Goal: Task Accomplishment & Management: Complete application form

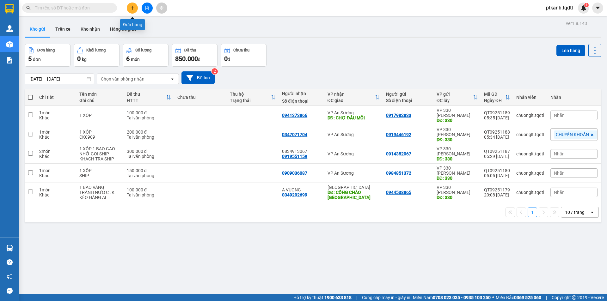
click at [135, 9] on button at bounding box center [132, 8] width 11 height 11
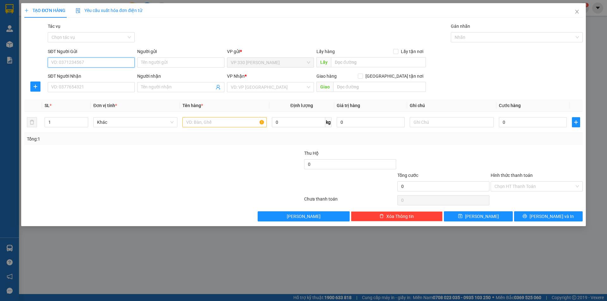
drag, startPoint x: 113, startPoint y: 60, endPoint x: 258, endPoint y: 109, distance: 153.3
click at [117, 64] on input "SĐT Người Gửi" at bounding box center [91, 63] width 87 height 10
click at [80, 73] on div "0915389973" at bounding box center [91, 75] width 79 height 7
type input "0915389973"
type input "0395071199"
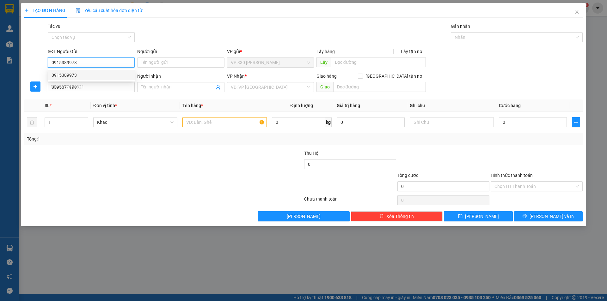
type input "150.000"
type input "0915389973"
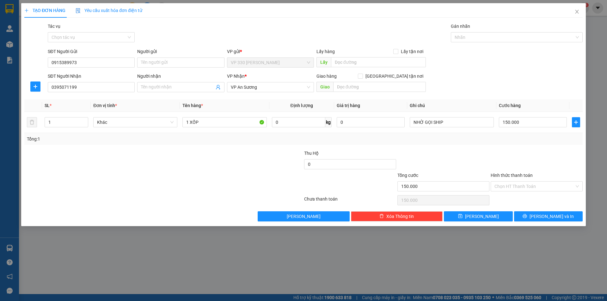
click at [527, 175] on label "Hình thức thanh toán" at bounding box center [512, 175] width 42 height 5
click at [527, 182] on input "Hình thức thanh toán" at bounding box center [534, 186] width 80 height 9
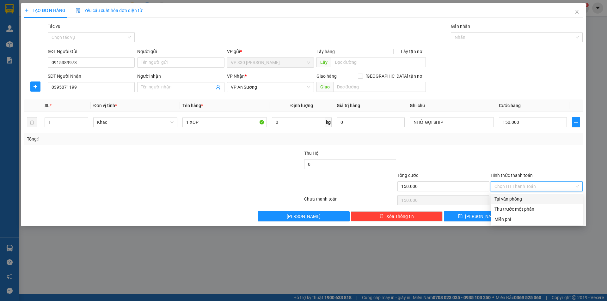
click at [529, 198] on div "Tại văn phòng" at bounding box center [536, 199] width 84 height 7
type input "0"
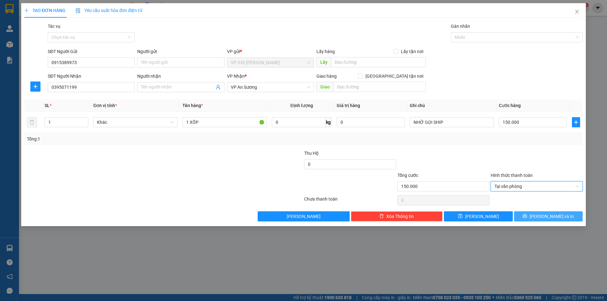
click at [548, 216] on span "Lưu và In" at bounding box center [551, 216] width 44 height 7
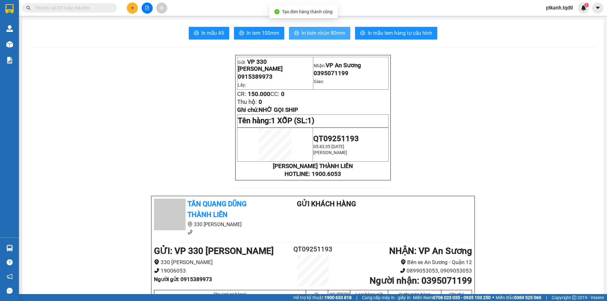
drag, startPoint x: 320, startPoint y: 35, endPoint x: 259, endPoint y: 0, distance: 69.4
click at [319, 35] on span "In biên nhận 80mm" at bounding box center [324, 33] width 44 height 8
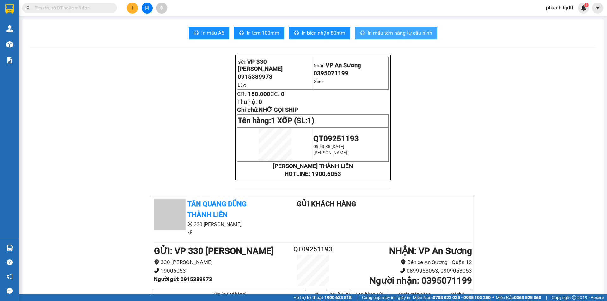
click at [387, 34] on span "In mẫu tem hàng tự cấu hình" at bounding box center [400, 33] width 64 height 8
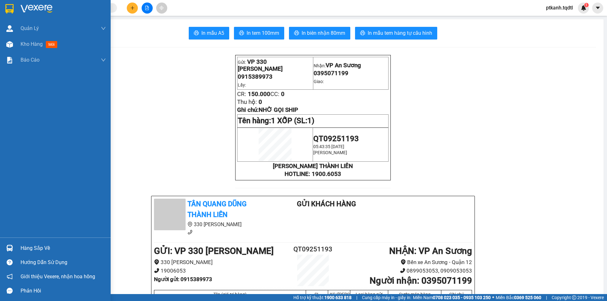
drag, startPoint x: 36, startPoint y: 248, endPoint x: 29, endPoint y: 235, distance: 15.7
click at [36, 248] on div "Hàng sắp về" at bounding box center [63, 248] width 85 height 9
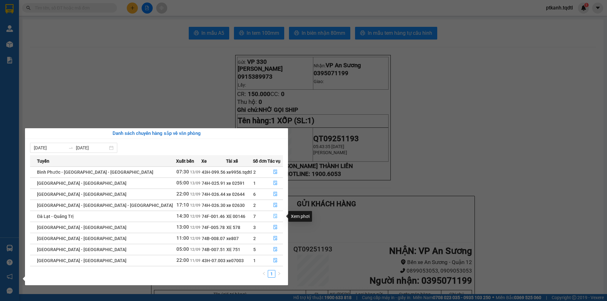
click at [273, 216] on icon "file-done" at bounding box center [275, 216] width 4 height 4
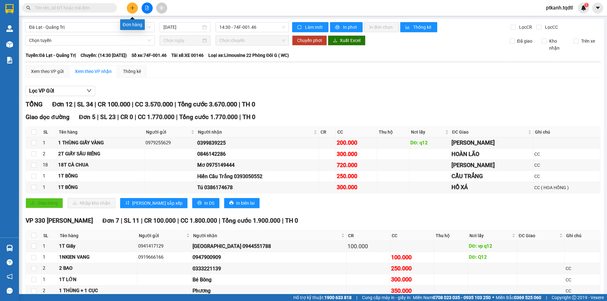
click at [132, 9] on icon "plus" at bounding box center [132, 8] width 4 height 4
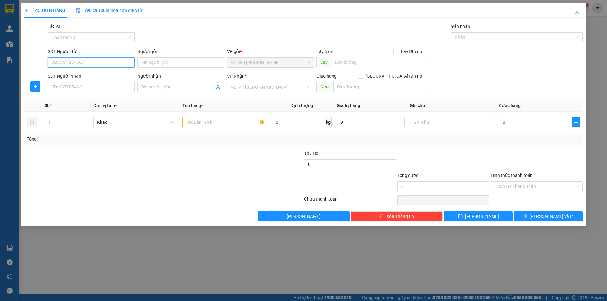
click at [119, 59] on input "SĐT Người Gửi" at bounding box center [91, 63] width 87 height 10
click at [90, 73] on div "0946207045" at bounding box center [91, 75] width 79 height 7
type input "0946207045"
type input "0969359004"
type input "0969557983"
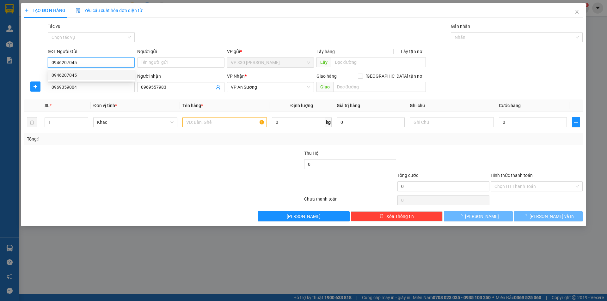
type input "200.000"
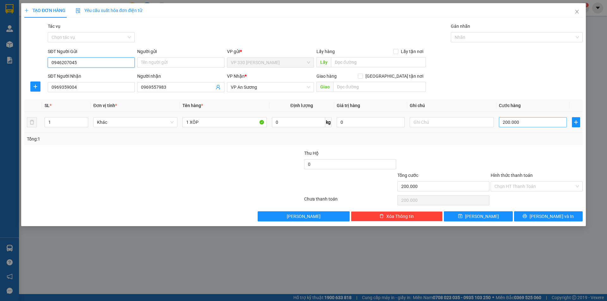
type input "0946207045"
click at [531, 124] on input "200.000" at bounding box center [533, 122] width 68 height 10
type input "1"
type input "15"
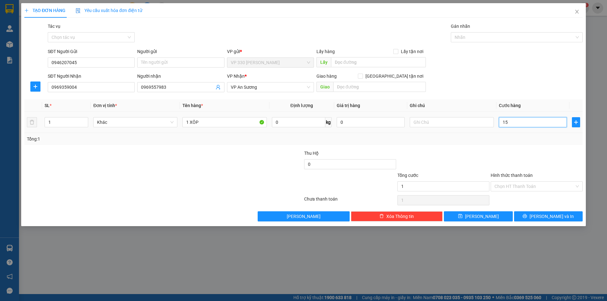
type input "15"
type input "150"
type input "1.500"
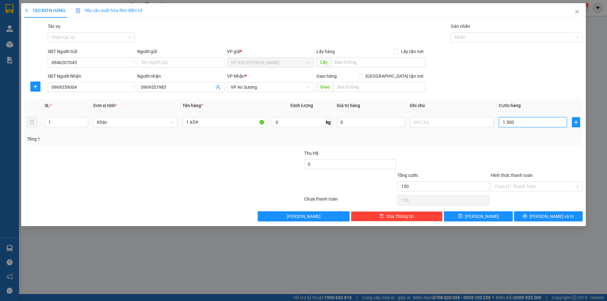
type input "1.500"
type input "15.000"
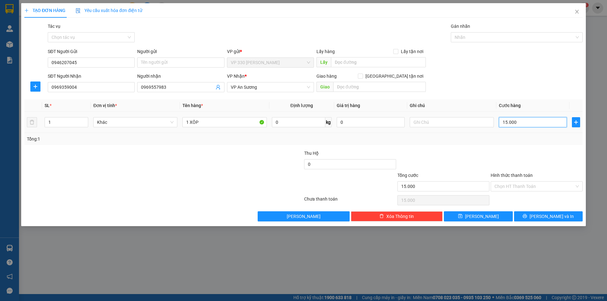
type input "150.000"
click at [229, 124] on input "1 XÔP" at bounding box center [224, 122] width 84 height 10
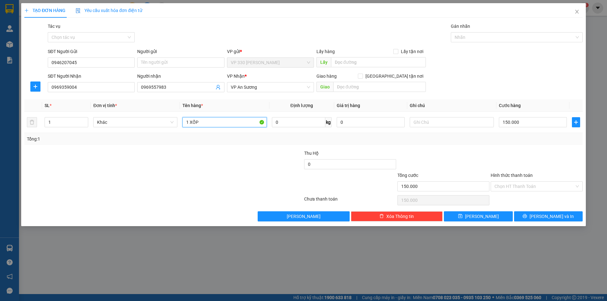
type input "1 XỐP"
click at [507, 173] on label "Hình thức thanh toán" at bounding box center [512, 175] width 42 height 5
click at [507, 182] on input "Hình thức thanh toán" at bounding box center [534, 186] width 80 height 9
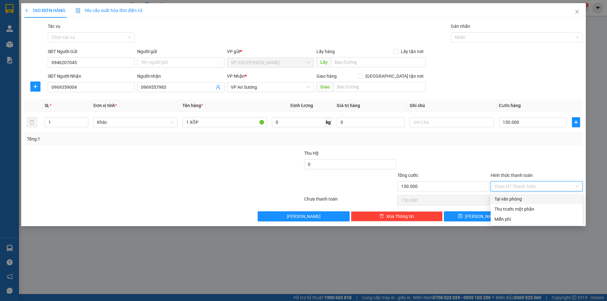
click at [528, 198] on div "Tại văn phòng" at bounding box center [536, 199] width 84 height 7
type input "0"
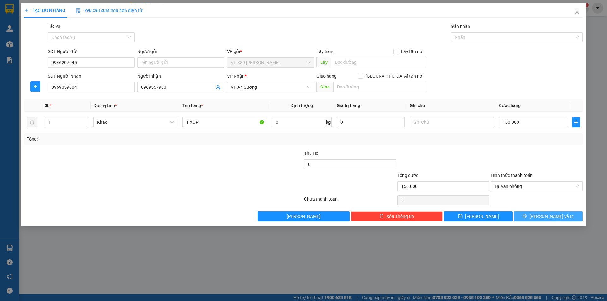
click at [527, 217] on icon "printer" at bounding box center [525, 216] width 4 height 4
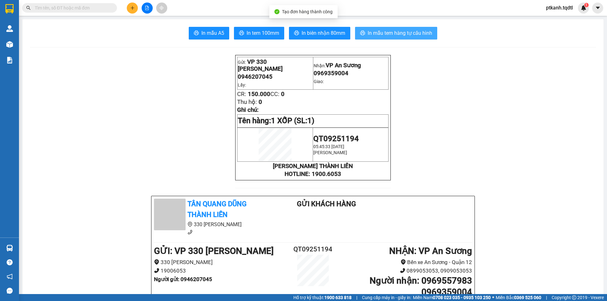
click at [391, 33] on span "In mẫu tem hàng tự cấu hình" at bounding box center [400, 33] width 64 height 8
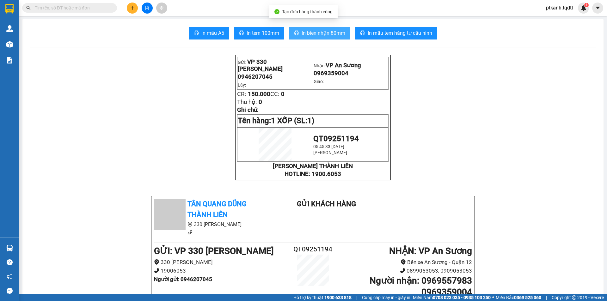
click at [318, 35] on span "In biên nhận 80mm" at bounding box center [324, 33] width 44 height 8
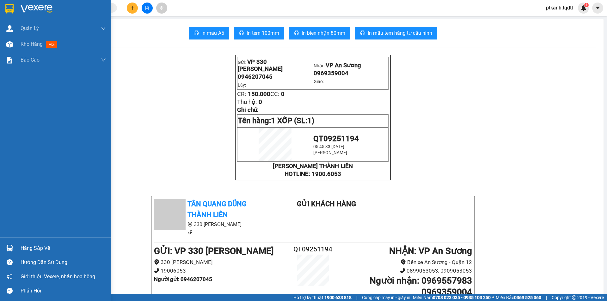
click at [28, 248] on div "Hàng sắp về" at bounding box center [63, 248] width 85 height 9
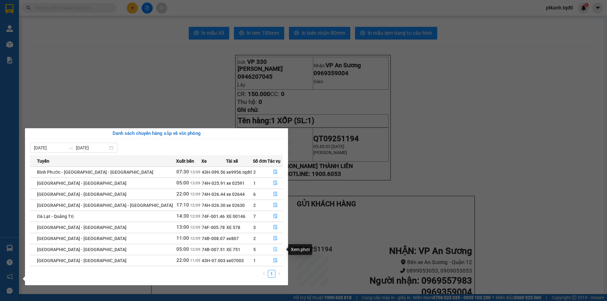
click at [274, 249] on icon "file-done" at bounding box center [275, 249] width 4 height 4
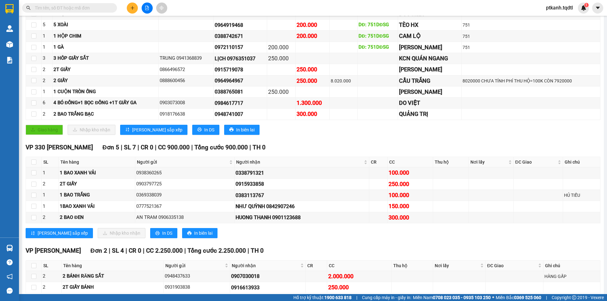
scroll to position [120, 0]
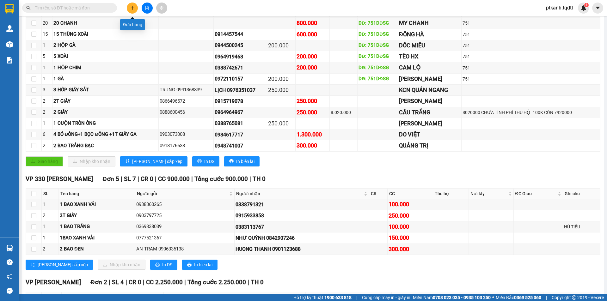
click at [134, 8] on icon "plus" at bounding box center [132, 8] width 3 height 0
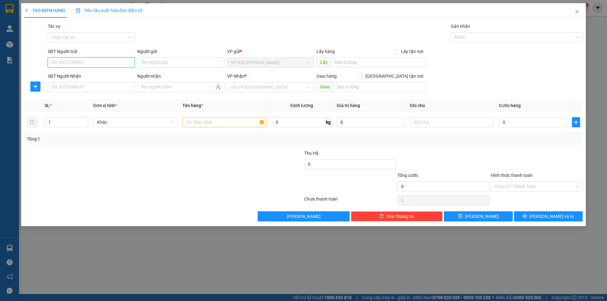
click at [119, 64] on input "SĐT Người Gửi" at bounding box center [91, 63] width 87 height 10
type input "0914268559"
click at [71, 76] on div "0914268559" at bounding box center [91, 75] width 79 height 7
type input "330"
type input "0974974994"
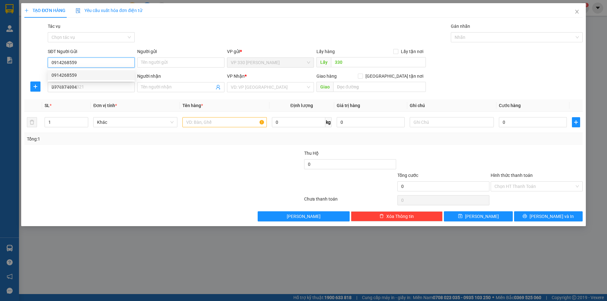
type input "150.000"
type input "0914268559"
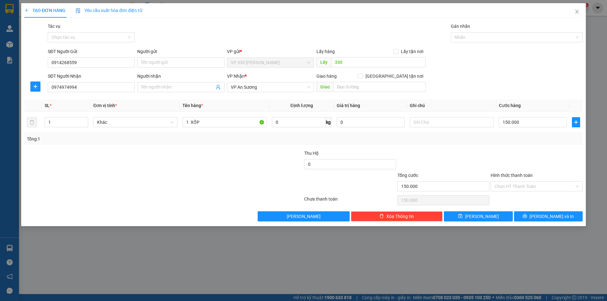
drag, startPoint x: 516, startPoint y: 177, endPoint x: 239, endPoint y: 9, distance: 324.2
click at [516, 176] on label "Hình thức thanh toán" at bounding box center [512, 175] width 42 height 5
click at [516, 182] on input "Hình thức thanh toán" at bounding box center [534, 186] width 80 height 9
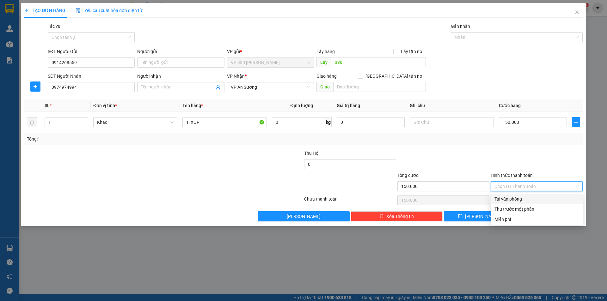
click at [517, 198] on div "Tại văn phòng" at bounding box center [536, 199] width 84 height 7
type input "0"
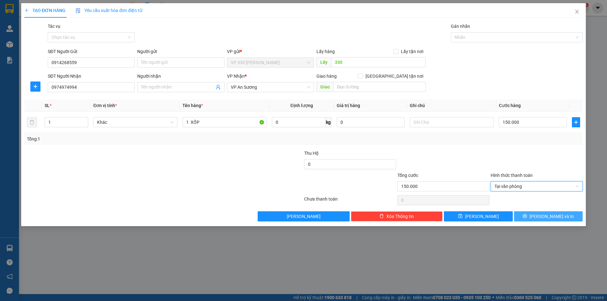
click at [553, 216] on span "Lưu và In" at bounding box center [551, 216] width 44 height 7
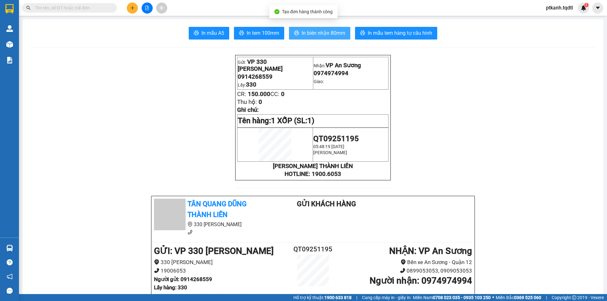
click at [315, 34] on span "In biên nhận 80mm" at bounding box center [324, 33] width 44 height 8
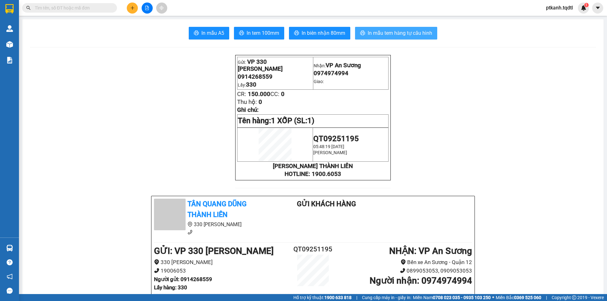
click at [374, 31] on span "In mẫu tem hàng tự cấu hình" at bounding box center [400, 33] width 64 height 8
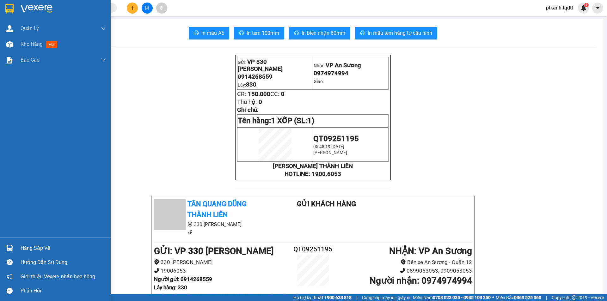
drag, startPoint x: 32, startPoint y: 248, endPoint x: 42, endPoint y: 244, distance: 10.9
click at [33, 248] on div "Hàng sắp về" at bounding box center [63, 248] width 85 height 9
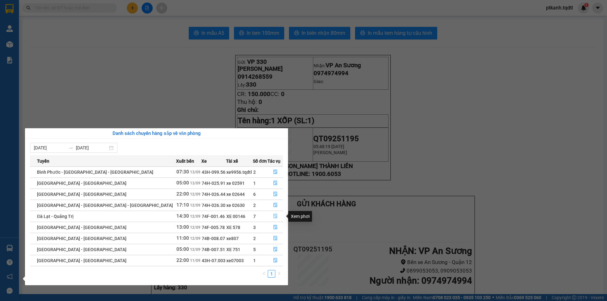
click at [273, 215] on icon "file-done" at bounding box center [275, 216] width 4 height 4
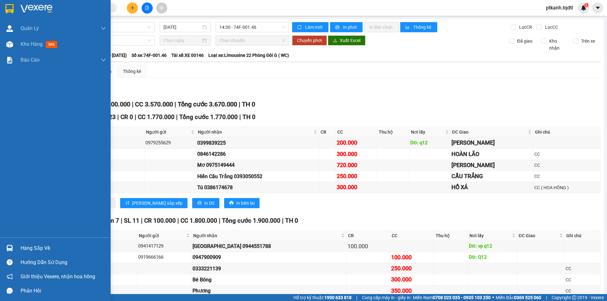
click at [27, 249] on div "Hàng sắp về" at bounding box center [63, 248] width 85 height 9
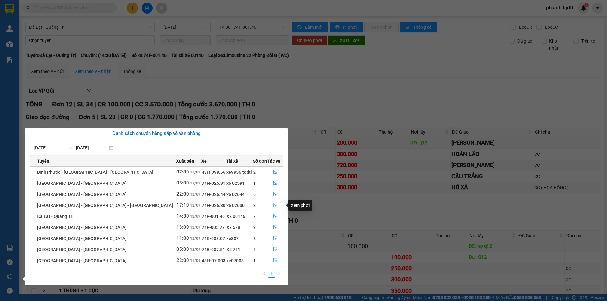
click at [273, 205] on icon "file-done" at bounding box center [275, 205] width 4 height 4
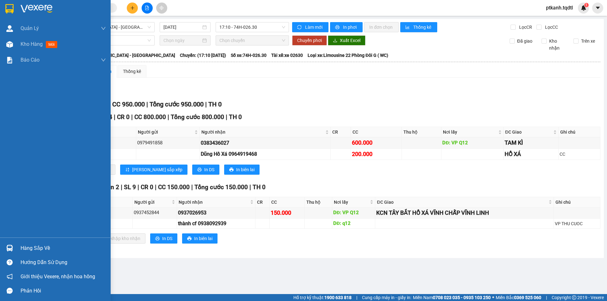
click at [16, 246] on div "Hàng sắp về" at bounding box center [55, 248] width 111 height 14
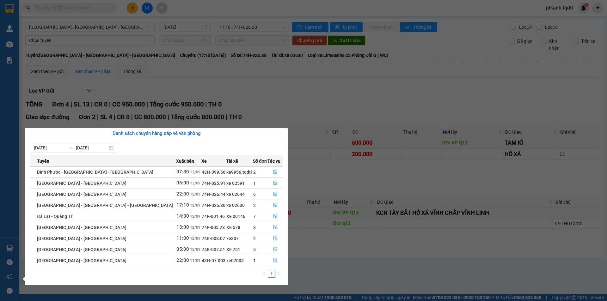
click at [305, 91] on section "Kết quả tìm kiếm ( 0 ) Bộ lọc No Data ptkanh.tqdtl 1 Quản Lý Quản lý khách hàng…" at bounding box center [303, 150] width 607 height 301
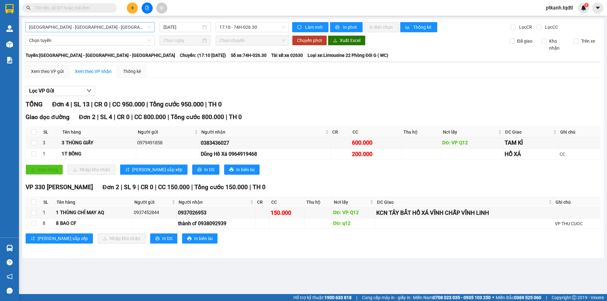
click at [146, 29] on span "Đà Lạt - Nha Trang - Đà Nẵng" at bounding box center [90, 26] width 122 height 9
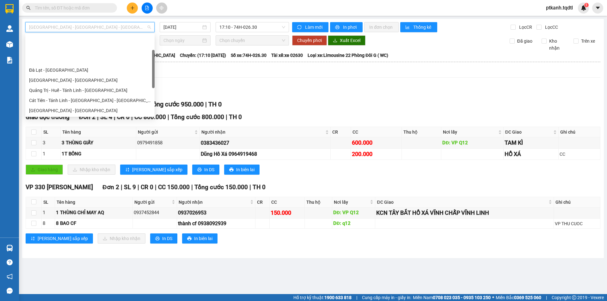
click at [113, 127] on div "Quảng Trị - Sài Gòn" at bounding box center [90, 130] width 122 height 7
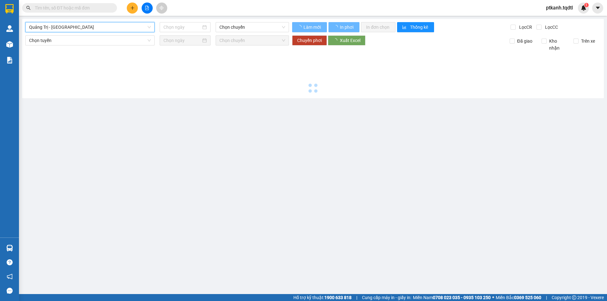
type input "13/09/2025"
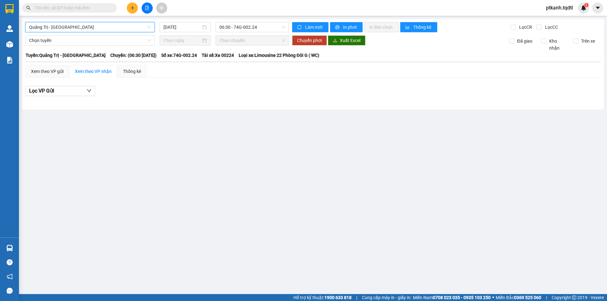
click at [135, 8] on button at bounding box center [132, 8] width 11 height 11
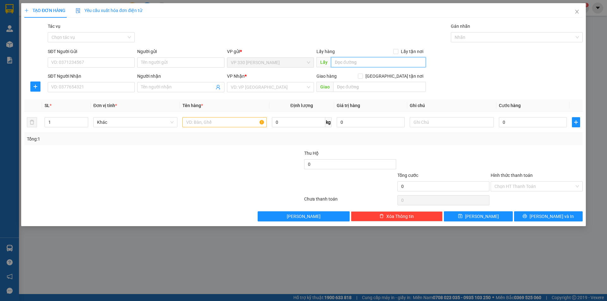
click at [357, 63] on input "text" at bounding box center [378, 62] width 95 height 10
type input "LAO BẢO"
click at [88, 89] on input "SĐT Người Nhận" at bounding box center [91, 87] width 87 height 10
type input "0933838338"
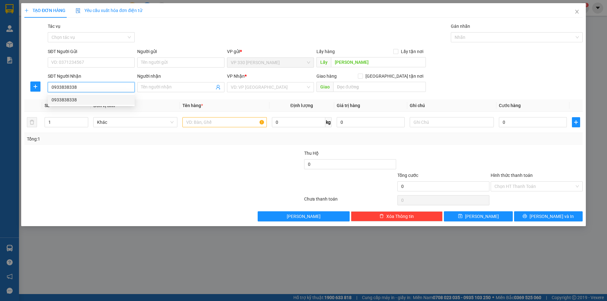
click at [102, 101] on div "0933838338" at bounding box center [91, 99] width 79 height 7
type input "200.000"
type input "0933838338"
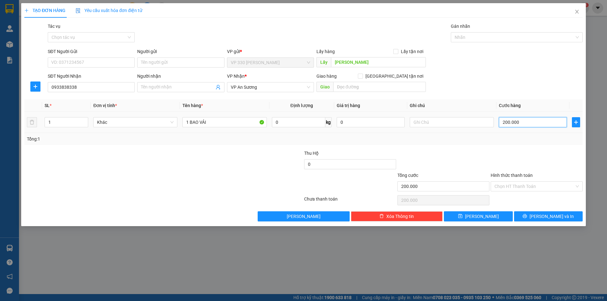
click at [537, 127] on input "200.000" at bounding box center [533, 122] width 68 height 10
type input "1"
type input "15"
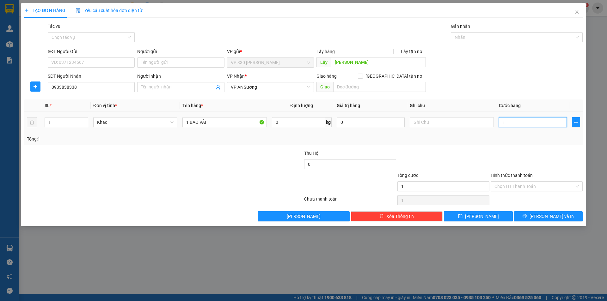
type input "15"
type input "150"
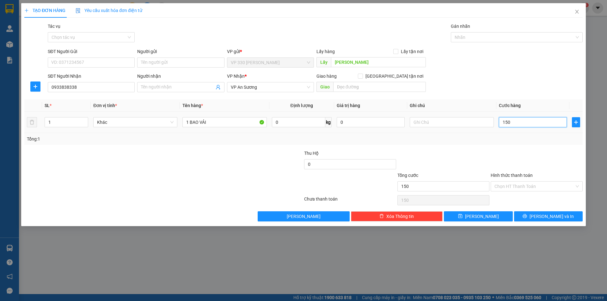
type input "1.500"
type input "15.000"
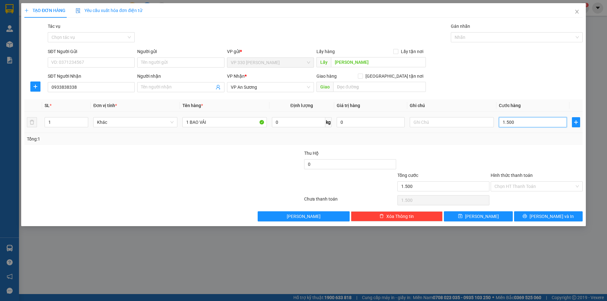
type input "15.000"
click at [510, 174] on label "Hình thức thanh toán" at bounding box center [512, 175] width 42 height 5
click at [510, 182] on input "Hình thức thanh toán" at bounding box center [534, 186] width 80 height 9
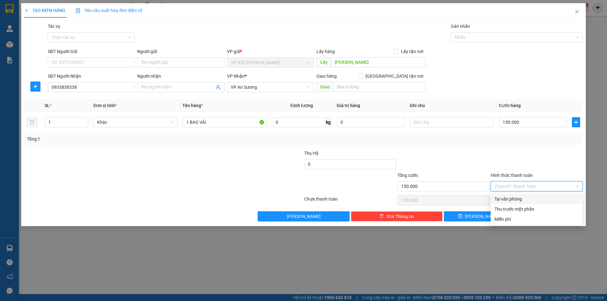
click at [522, 199] on div "Tại văn phòng" at bounding box center [536, 199] width 84 height 7
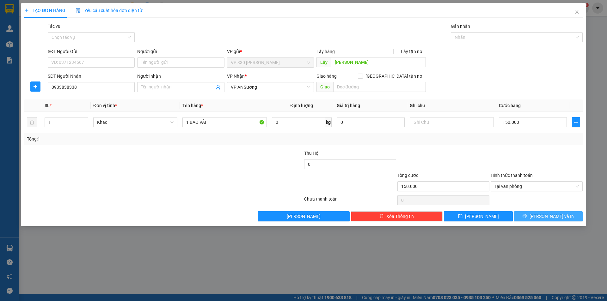
drag, startPoint x: 542, startPoint y: 215, endPoint x: 393, endPoint y: 129, distance: 172.3
click at [542, 215] on button "Lưu và In" at bounding box center [548, 216] width 69 height 10
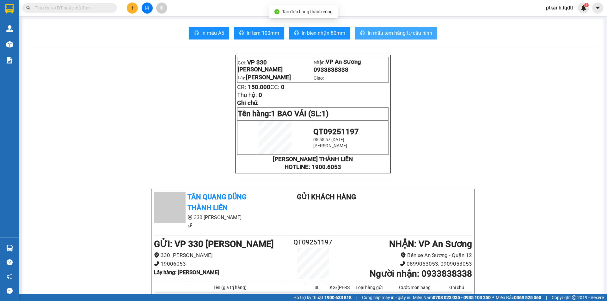
drag, startPoint x: 396, startPoint y: 35, endPoint x: 420, endPoint y: 101, distance: 69.9
click at [396, 35] on span "In mẫu tem hàng tự cấu hình" at bounding box center [400, 33] width 64 height 8
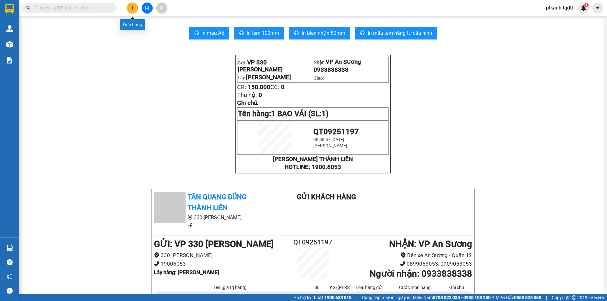
click at [131, 6] on icon "plus" at bounding box center [132, 8] width 4 height 4
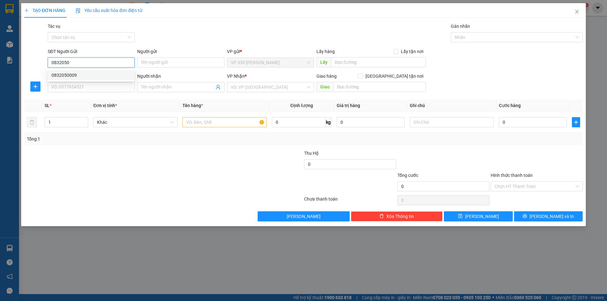
click at [92, 75] on div "0832050009" at bounding box center [91, 75] width 79 height 7
type input "0832050009"
type input "0931813761"
type input "200.000"
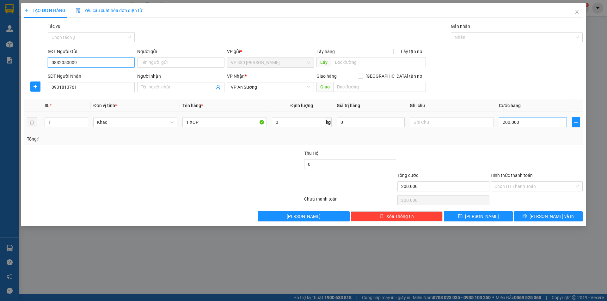
type input "0832050009"
click at [531, 124] on input "200.000" at bounding box center [533, 122] width 68 height 10
type input "1"
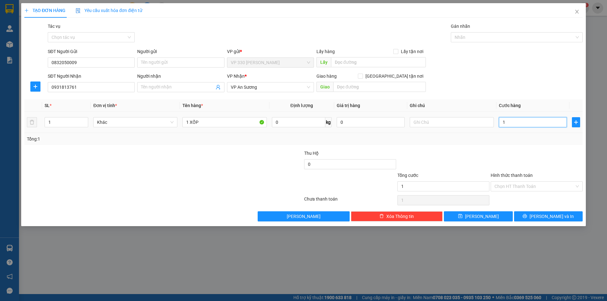
type input "15"
type input "150"
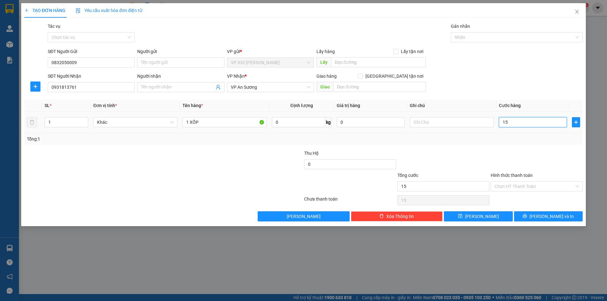
type input "150"
type input "1.500"
type input "15.000"
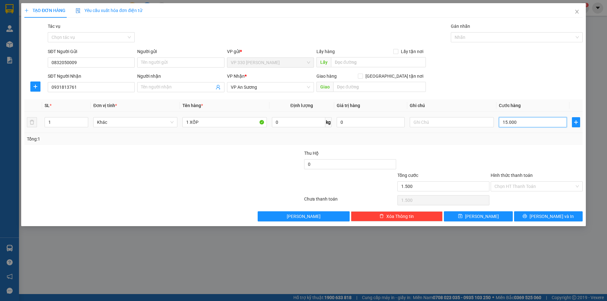
type input "15.000"
type input "150.000"
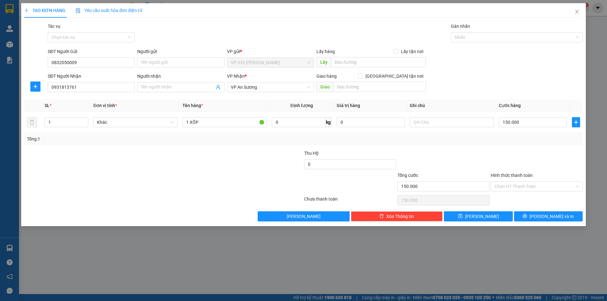
click at [516, 173] on label "Hình thức thanh toán" at bounding box center [512, 175] width 42 height 5
click at [516, 182] on input "Hình thức thanh toán" at bounding box center [534, 186] width 80 height 9
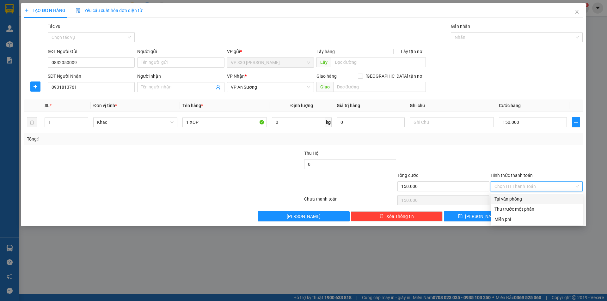
click at [528, 199] on div "Tại văn phòng" at bounding box center [536, 199] width 84 height 7
type input "0"
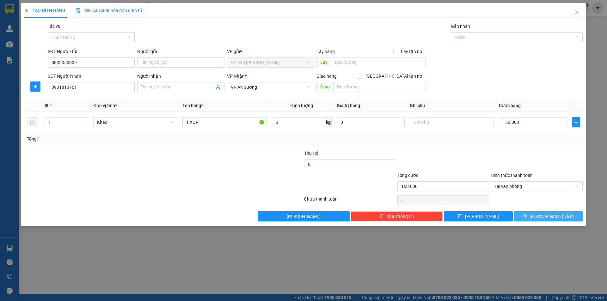
click at [550, 217] on span "Lưu và In" at bounding box center [551, 216] width 44 height 7
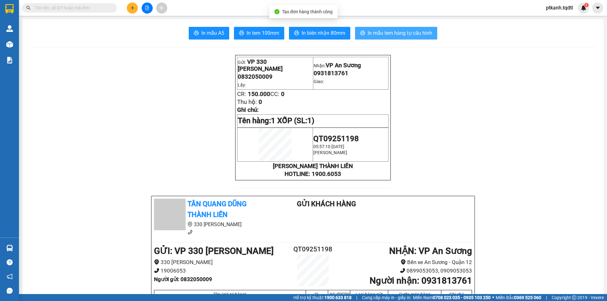
click at [397, 35] on span "In mẫu tem hàng tự cấu hình" at bounding box center [400, 33] width 64 height 8
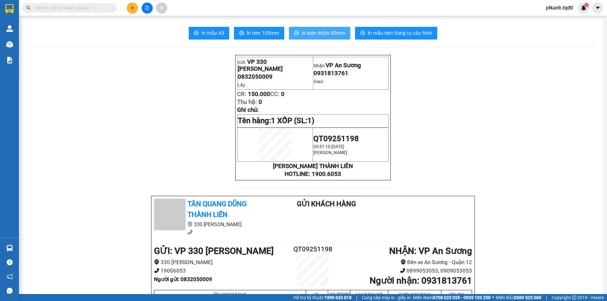
click at [315, 35] on span "In biên nhận 80mm" at bounding box center [324, 33] width 44 height 8
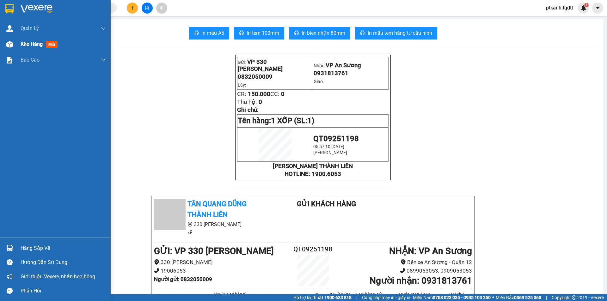
click at [12, 45] on img at bounding box center [9, 44] width 7 height 7
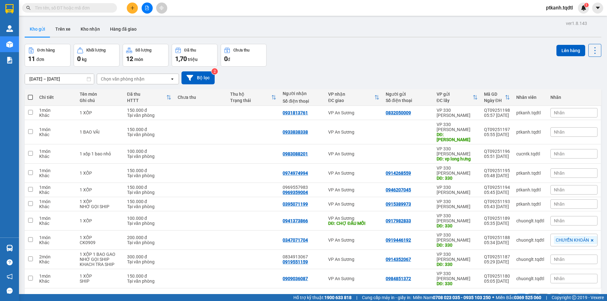
click at [528, 294] on button "2" at bounding box center [532, 298] width 9 height 9
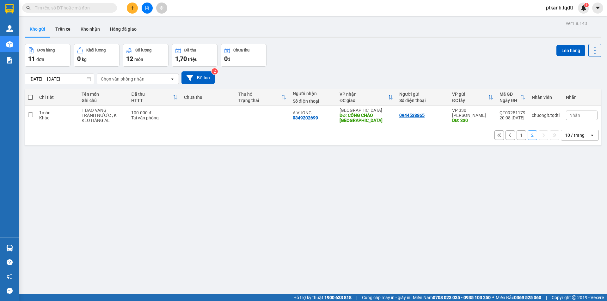
click at [517, 135] on button "1" at bounding box center [520, 135] width 9 height 9
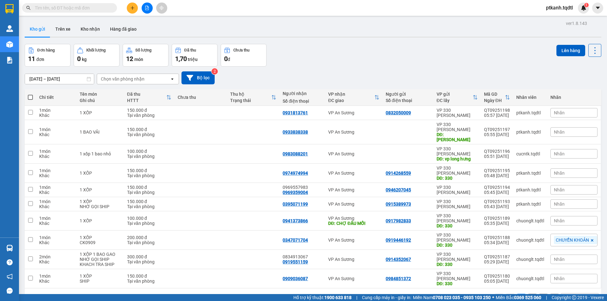
click at [528, 294] on button "2" at bounding box center [532, 298] width 9 height 9
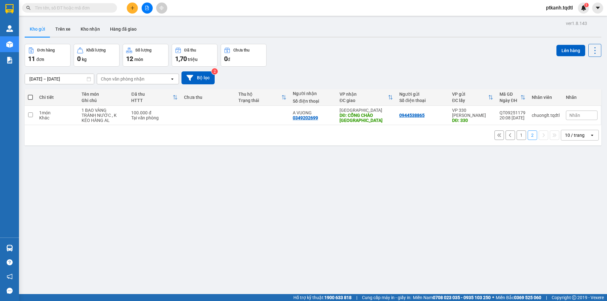
click at [519, 136] on button "1" at bounding box center [520, 135] width 9 height 9
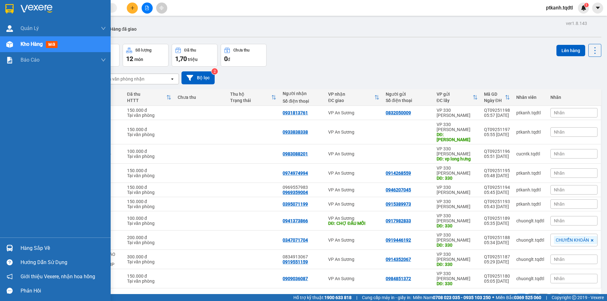
click at [34, 246] on div "Hàng sắp về" at bounding box center [63, 248] width 85 height 9
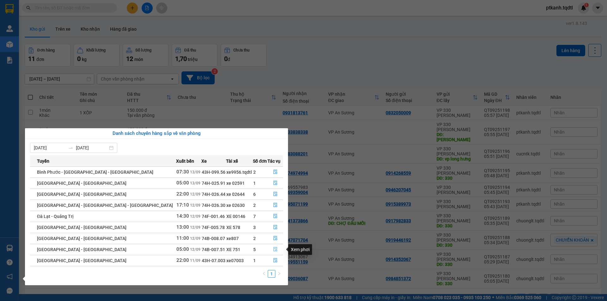
click at [273, 249] on icon "file-done" at bounding box center [275, 249] width 4 height 4
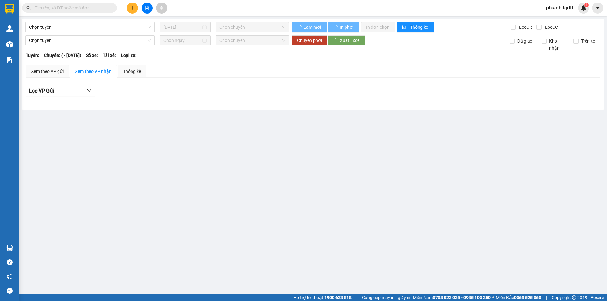
type input "12/09/2025"
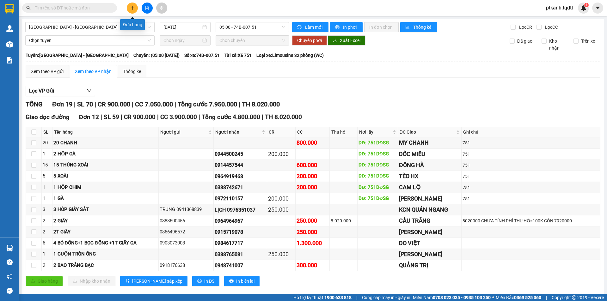
click at [132, 9] on icon "plus" at bounding box center [132, 8] width 4 height 4
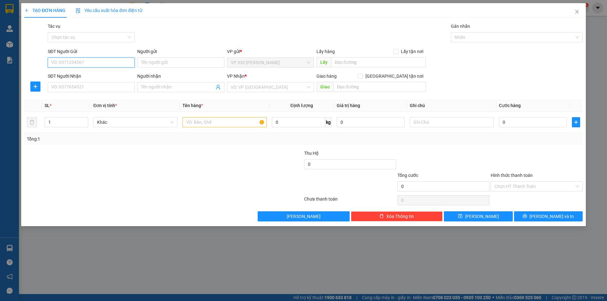
click at [78, 62] on input "SĐT Người Gửi" at bounding box center [91, 63] width 87 height 10
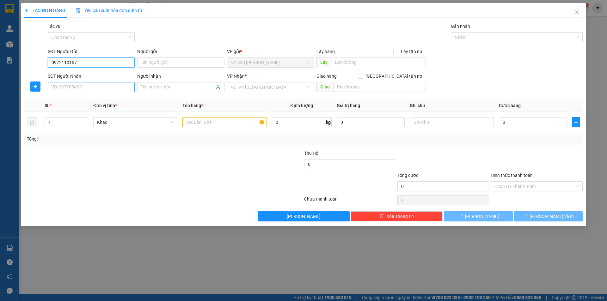
type input "0972110157"
click at [80, 88] on input "SĐT Người Nhận" at bounding box center [91, 87] width 87 height 10
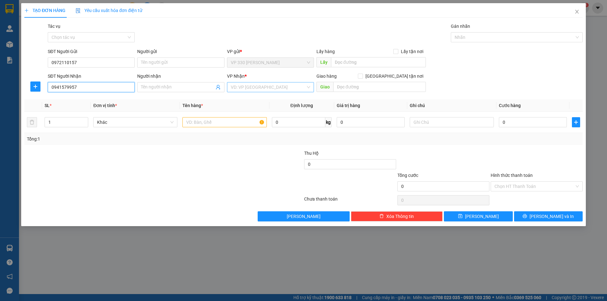
type input "0941579957"
click at [275, 86] on input "search" at bounding box center [268, 86] width 75 height 9
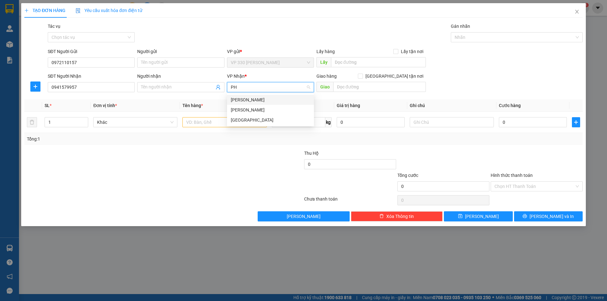
type input "P"
type input "TUY"
click at [254, 100] on div "Tuy Hòa" at bounding box center [270, 99] width 79 height 7
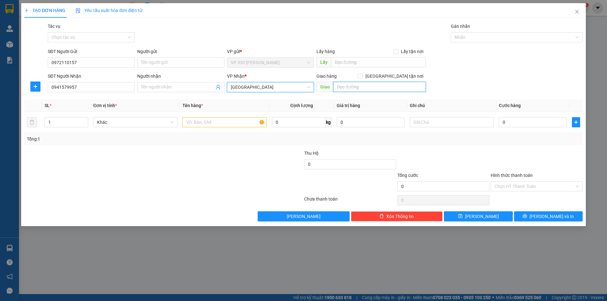
click at [372, 88] on input "text" at bounding box center [379, 87] width 93 height 10
type input "NGÃ TƯ THUẬN THẢO"
click at [231, 126] on input "text" at bounding box center [224, 122] width 84 height 10
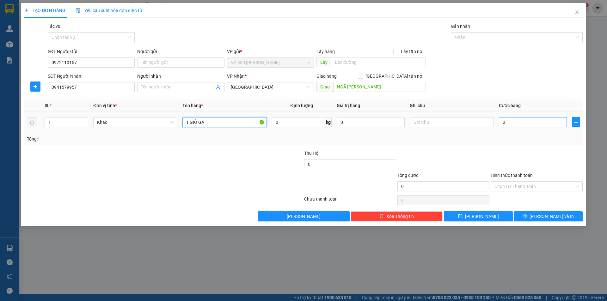
type input "1 GIỎ GÀ"
click at [515, 121] on input "0" at bounding box center [533, 122] width 68 height 10
type input "2"
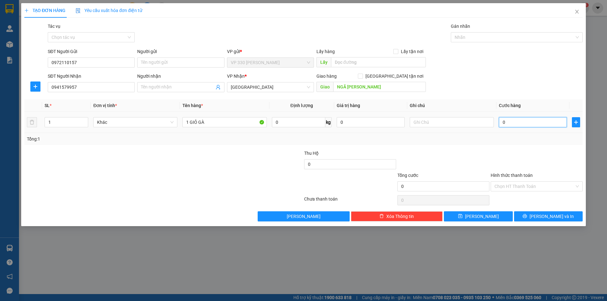
type input "2"
type input "20"
type input "200"
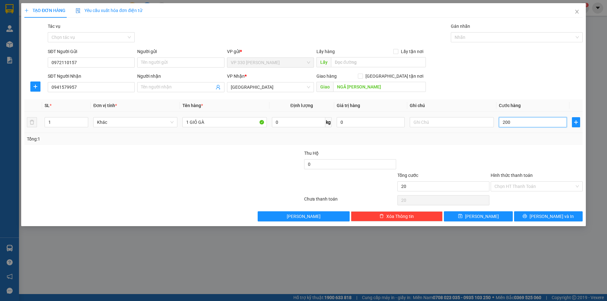
type input "200"
type input "2.000"
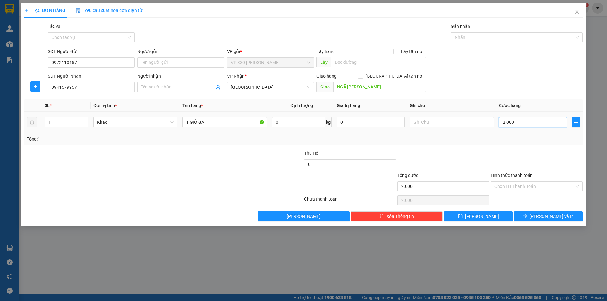
type input "20.000"
type input "200.000"
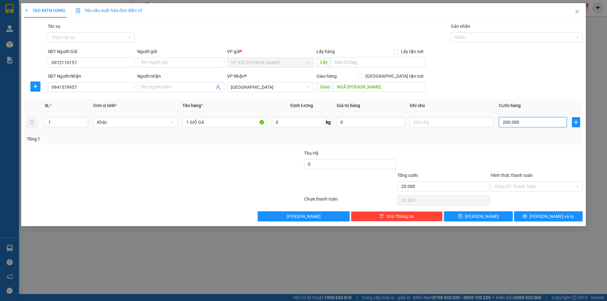
type input "200.000"
click at [553, 215] on span "Lưu và In" at bounding box center [551, 216] width 44 height 7
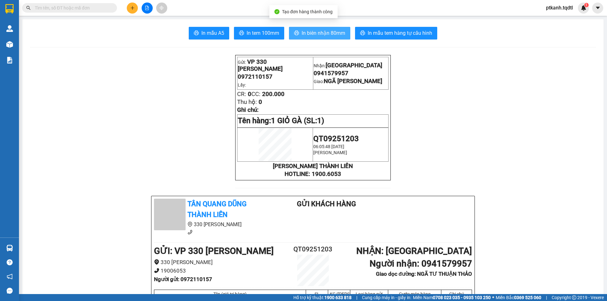
click at [325, 33] on span "In biên nhận 80mm" at bounding box center [324, 33] width 44 height 8
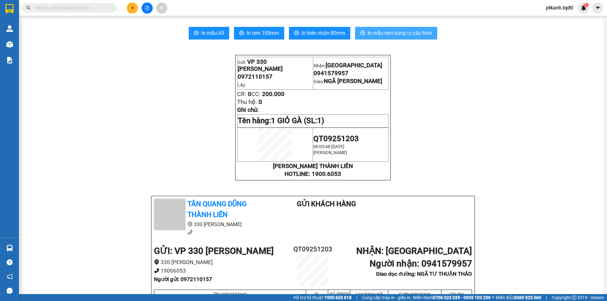
click at [398, 32] on span "In mẫu tem hàng tự cấu hình" at bounding box center [400, 33] width 64 height 8
click at [148, 9] on icon "file-add" at bounding box center [147, 8] width 4 height 4
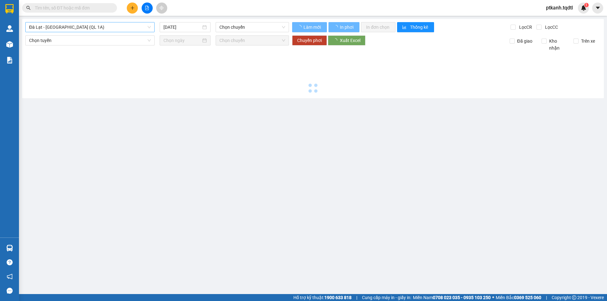
type input "13/09/2025"
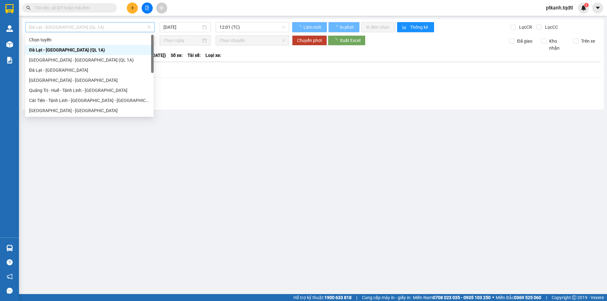
click at [149, 25] on span "Đà Lạt - Sài Gòn (QL 1A)" at bounding box center [90, 26] width 122 height 9
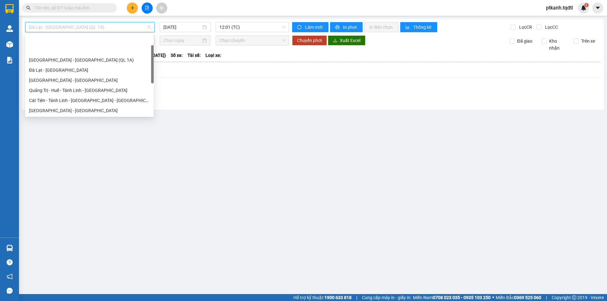
drag, startPoint x: 152, startPoint y: 55, endPoint x: 124, endPoint y: 75, distance: 34.5
click at [153, 65] on div at bounding box center [152, 64] width 3 height 38
click at [104, 117] on div "Quảng Trị - Huế - Đà Nẵng - Vũng Tàu" at bounding box center [89, 120] width 121 height 7
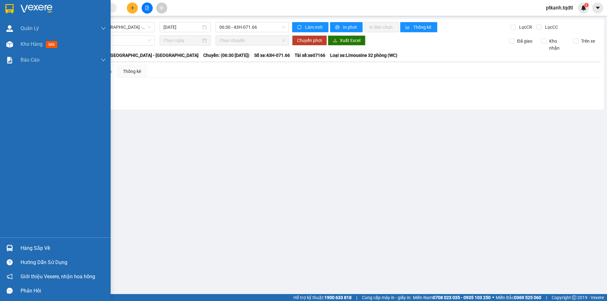
drag, startPoint x: 32, startPoint y: 249, endPoint x: 6, endPoint y: 221, distance: 38.7
click at [32, 248] on div "Hàng sắp về" at bounding box center [63, 248] width 85 height 9
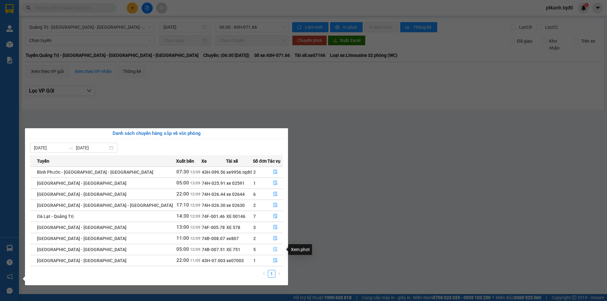
click at [273, 249] on icon "file-done" at bounding box center [275, 249] width 4 height 4
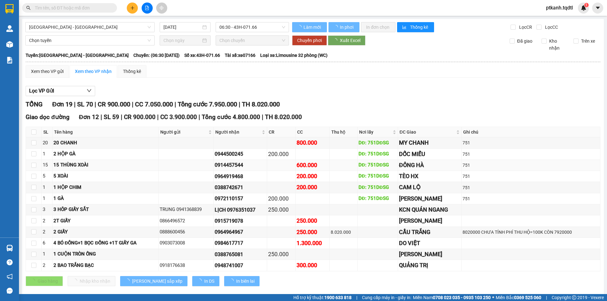
type input "12/09/2025"
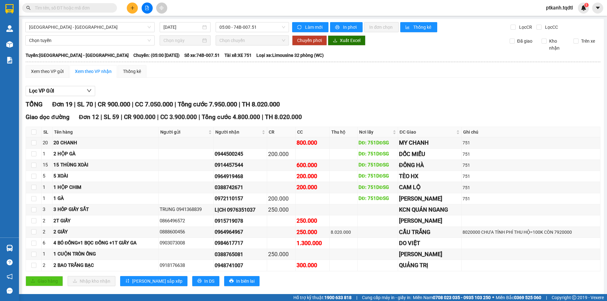
click at [131, 9] on icon "plus" at bounding box center [132, 8] width 4 height 4
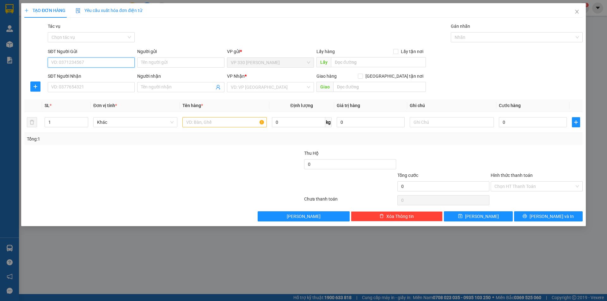
click at [85, 60] on input "SĐT Người Gửi" at bounding box center [91, 63] width 87 height 10
type input "0946553045"
click at [70, 74] on div "0946553045" at bounding box center [91, 75] width 79 height 7
type input "330"
type input "0948047392"
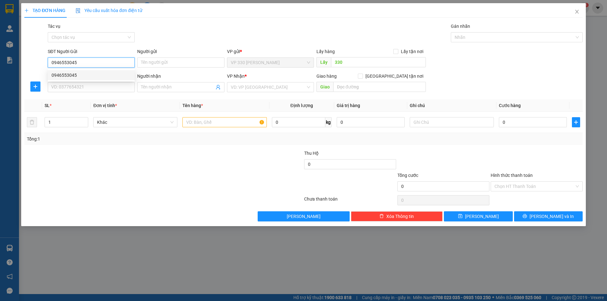
type input "PHÚ YÊN"
type input "150.000"
type input "0946553045"
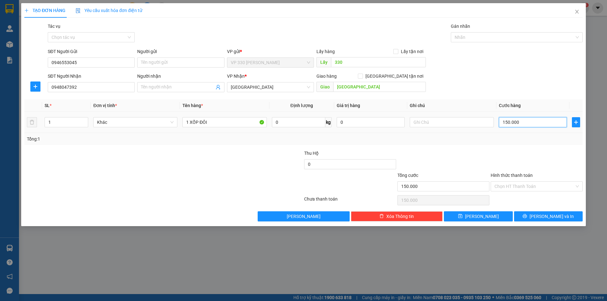
click at [524, 121] on input "150.000" at bounding box center [533, 122] width 68 height 10
type input "1"
type input "10"
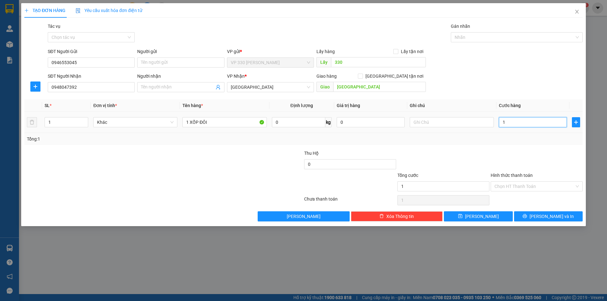
type input "10"
type input "100"
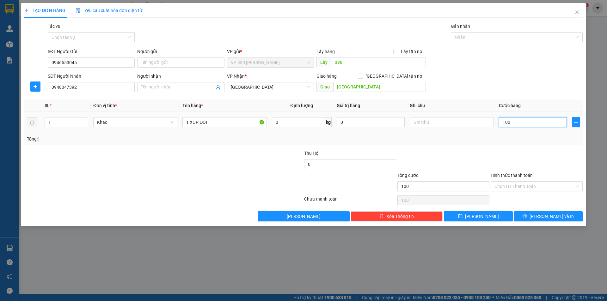
type input "1.000"
type input "10.000"
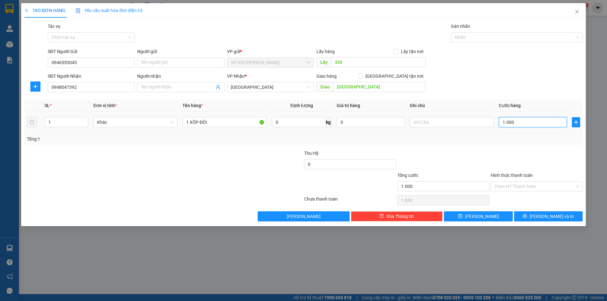
type input "10.000"
type input "100.000"
click at [229, 121] on input "1 XỐP ĐÔI" at bounding box center [224, 122] width 84 height 10
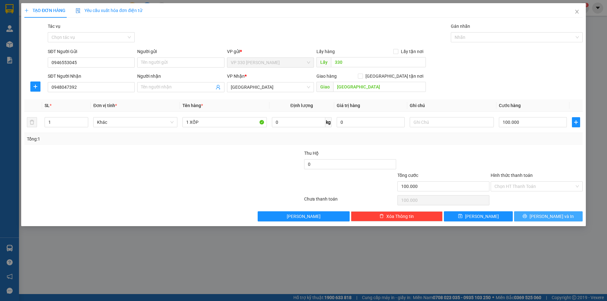
click at [555, 216] on span "Lưu và In" at bounding box center [551, 216] width 44 height 7
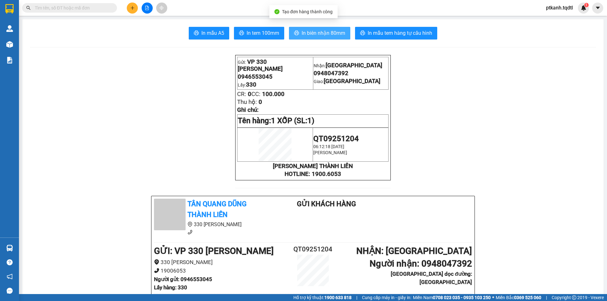
click at [314, 32] on span "In biên nhận 80mm" at bounding box center [324, 33] width 44 height 8
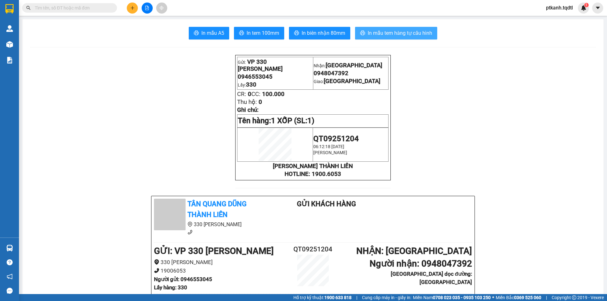
click at [400, 32] on span "In mẫu tem hàng tự cấu hình" at bounding box center [400, 33] width 64 height 8
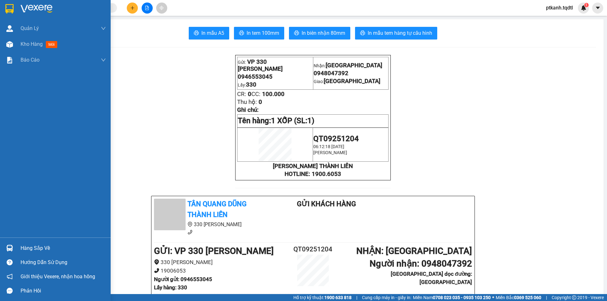
click at [37, 247] on div "Hàng sắp về" at bounding box center [63, 248] width 85 height 9
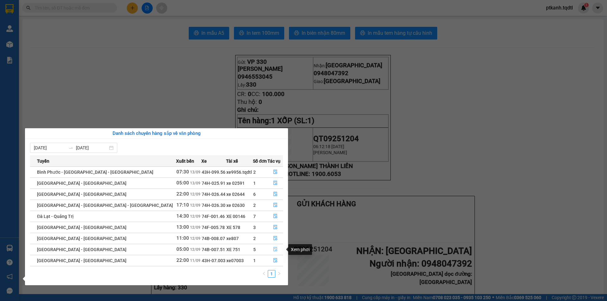
click at [273, 249] on icon "file-done" at bounding box center [275, 249] width 4 height 4
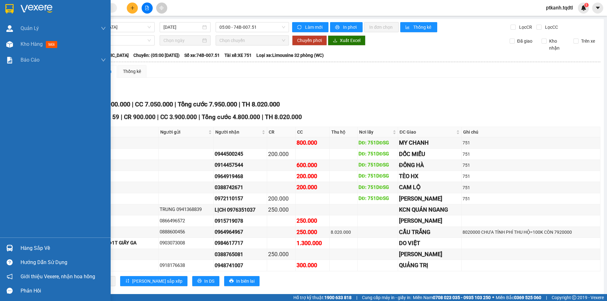
click at [31, 249] on div "Hàng sắp về" at bounding box center [63, 248] width 85 height 9
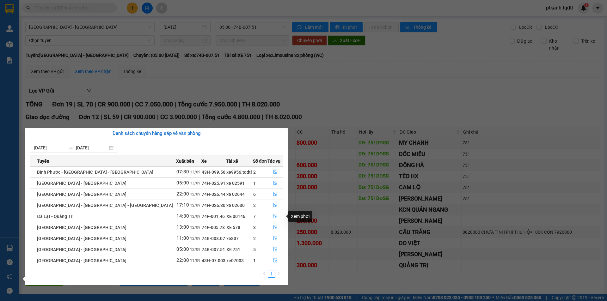
click at [273, 214] on icon "file-done" at bounding box center [275, 216] width 4 height 4
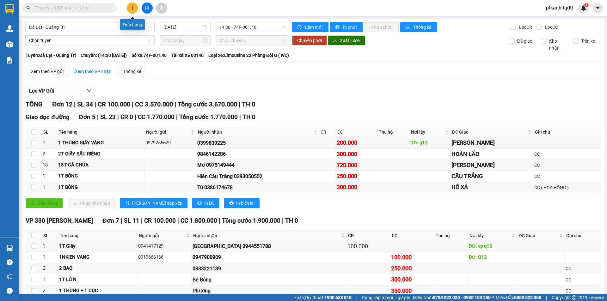
click at [135, 9] on button at bounding box center [132, 8] width 11 height 11
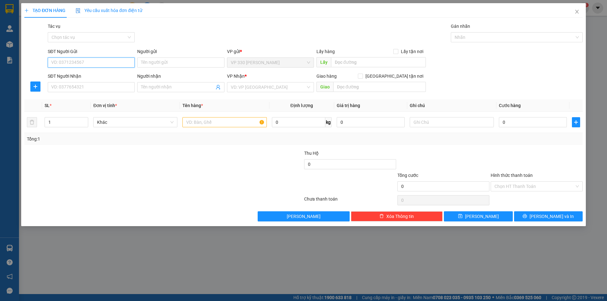
drag, startPoint x: 116, startPoint y: 61, endPoint x: 148, endPoint y: 79, distance: 36.4
click at [116, 62] on input "SĐT Người Gửi" at bounding box center [91, 63] width 87 height 10
click at [118, 63] on input "SĐT Người Gửi" at bounding box center [91, 63] width 87 height 10
type input "0948949345"
click at [110, 82] on input "SĐT Người Nhận" at bounding box center [91, 87] width 87 height 10
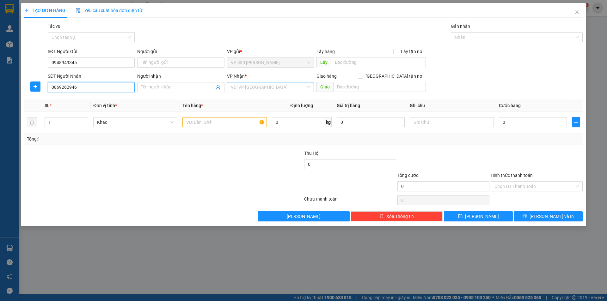
type input "0869262946"
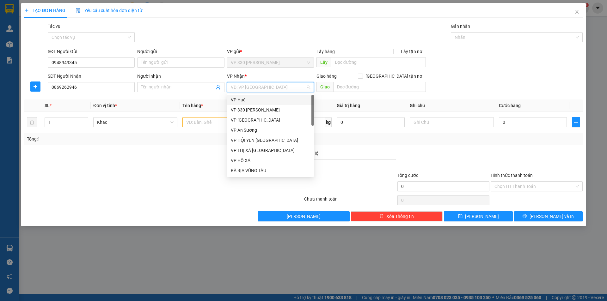
click at [261, 88] on input "search" at bounding box center [268, 86] width 75 height 9
click at [247, 129] on div "VP An Sương" at bounding box center [270, 130] width 79 height 7
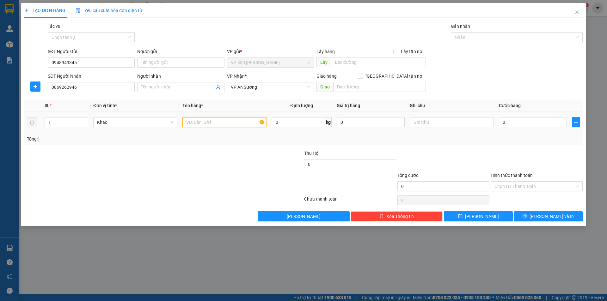
click at [202, 122] on input "text" at bounding box center [224, 122] width 84 height 10
type input "1 BAO"
click at [519, 125] on input "0" at bounding box center [533, 122] width 68 height 10
type input "1"
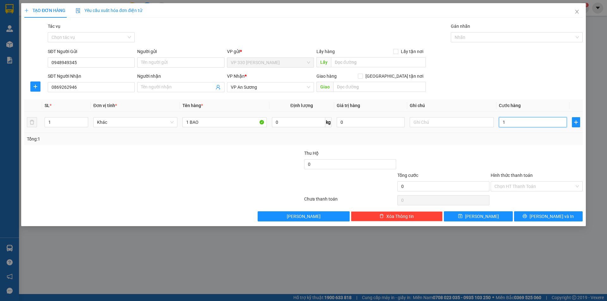
type input "1"
type input "10"
type input "100"
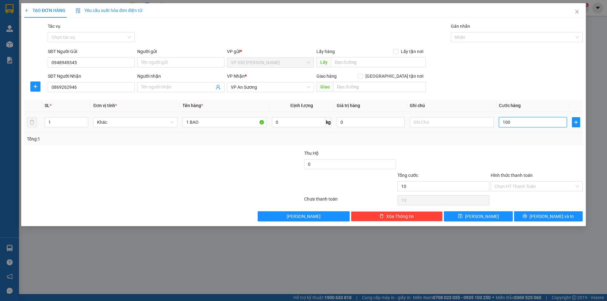
type input "100"
type input "1.000"
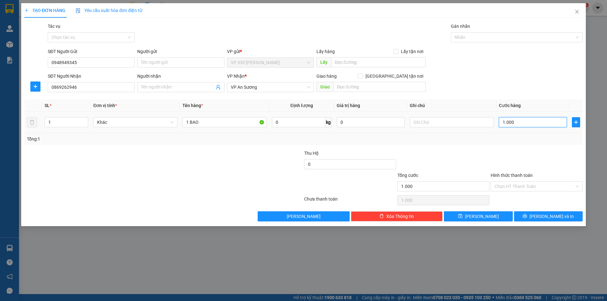
type input "10.000"
type input "100.000"
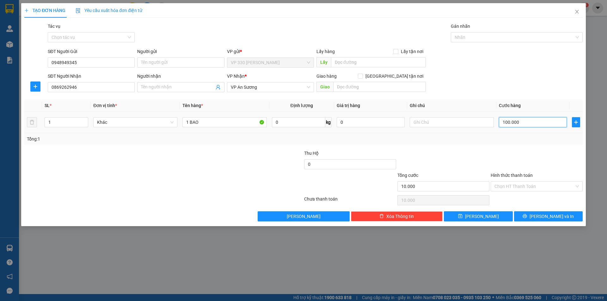
type input "100.000"
click at [504, 174] on label "Hình thức thanh toán" at bounding box center [512, 175] width 42 height 5
click at [504, 182] on input "Hình thức thanh toán" at bounding box center [534, 186] width 80 height 9
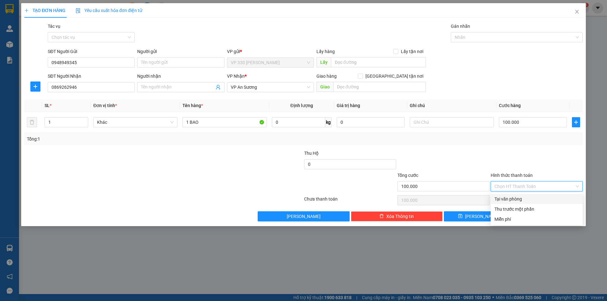
click at [534, 198] on div "Tại văn phòng" at bounding box center [536, 199] width 84 height 7
type input "0"
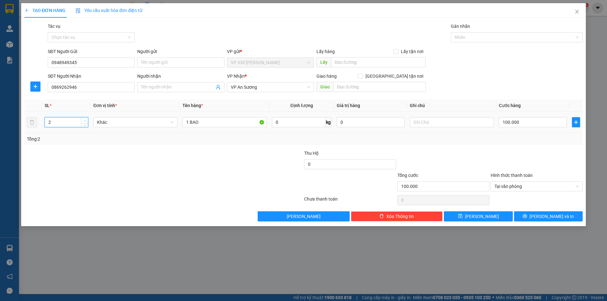
click at [85, 120] on icon "up" at bounding box center [85, 121] width 2 height 2
type input "3"
click at [85, 120] on icon "up" at bounding box center [85, 121] width 2 height 2
click at [223, 124] on input "1 BAO" at bounding box center [224, 122] width 84 height 10
type input "1 BAO 2 XỐP"
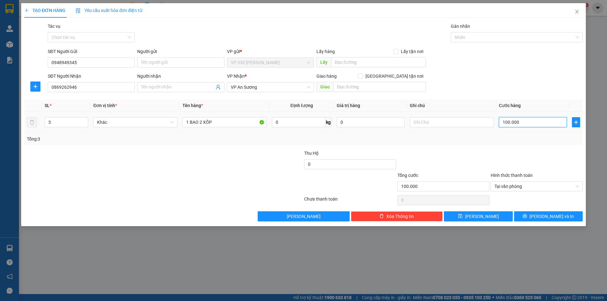
click at [534, 123] on input "100.000" at bounding box center [533, 122] width 68 height 10
type input "4"
type input "456"
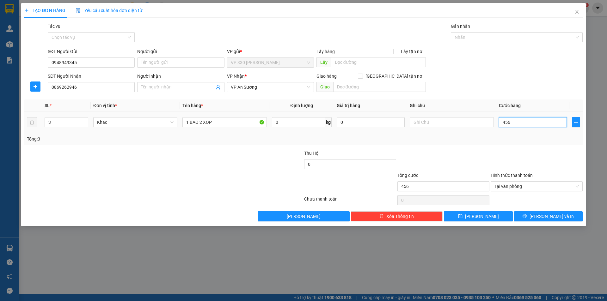
type input "4.560"
type input "45.600"
click at [534, 123] on input "45.600" at bounding box center [533, 122] width 68 height 10
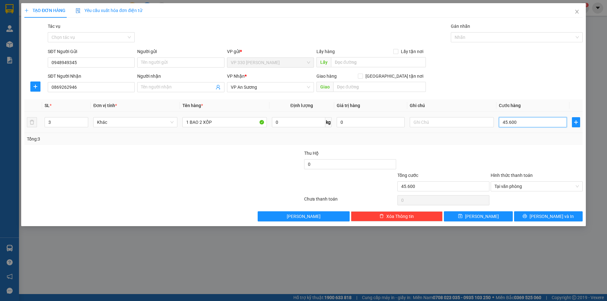
click at [534, 123] on input "45.600" at bounding box center [533, 122] width 68 height 10
type input "4"
type input "45"
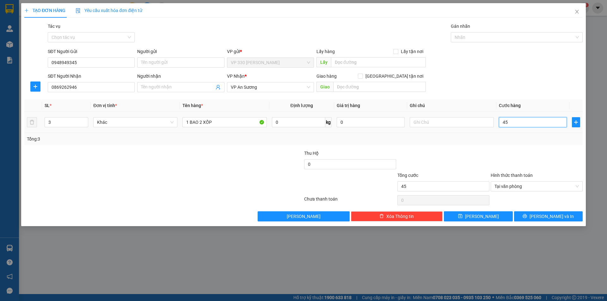
type input "450"
type input "4.500"
type input "45.000"
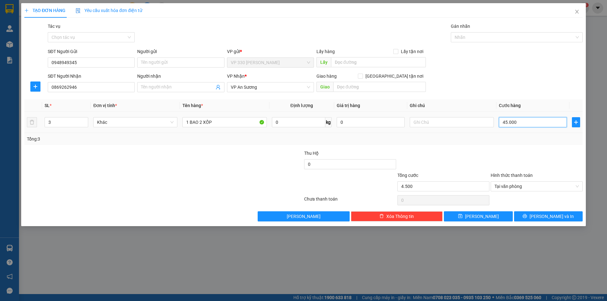
type input "45.000"
type input "450.000"
click at [527, 217] on icon "printer" at bounding box center [524, 216] width 4 height 4
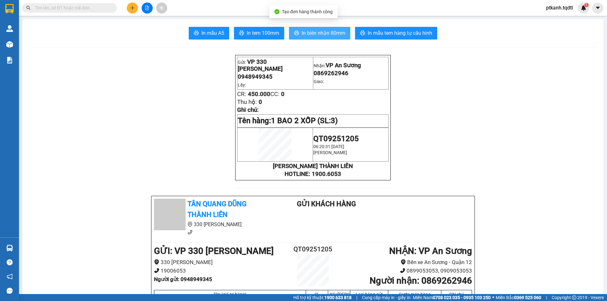
click at [318, 35] on span "In biên nhận 80mm" at bounding box center [324, 33] width 44 height 8
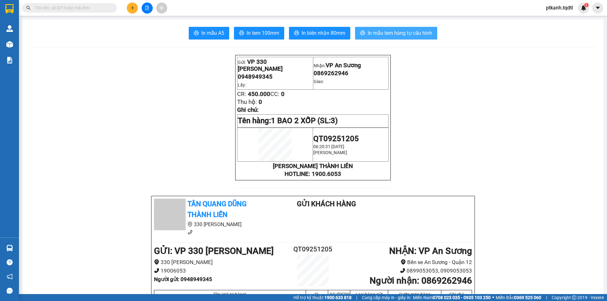
click at [381, 33] on span "In mẫu tem hàng tự cấu hình" at bounding box center [400, 33] width 64 height 8
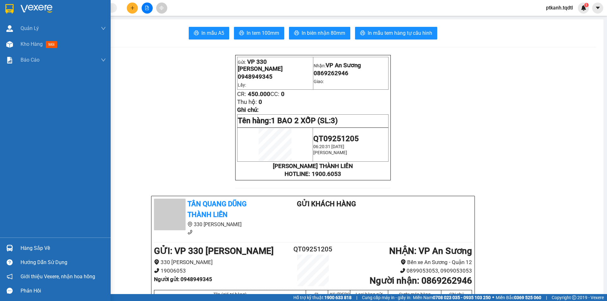
click at [33, 249] on div "Hàng sắp về" at bounding box center [63, 248] width 85 height 9
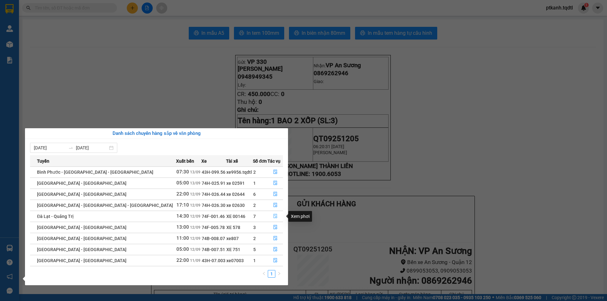
click at [274, 214] on icon "file-done" at bounding box center [275, 216] width 4 height 4
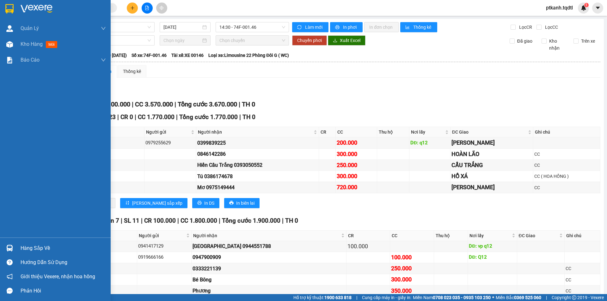
click at [29, 249] on div "Hàng sắp về" at bounding box center [63, 248] width 85 height 9
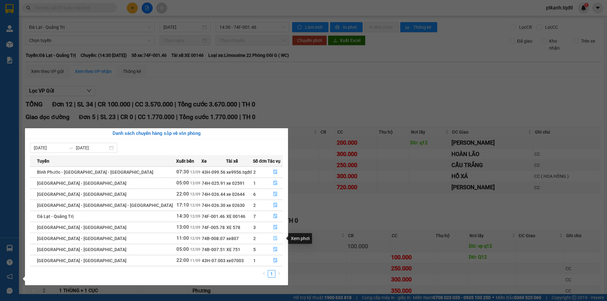
click at [273, 237] on icon "file-done" at bounding box center [275, 238] width 4 height 4
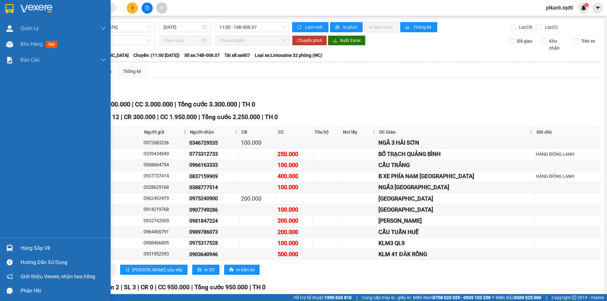
click at [31, 249] on div "Hàng sắp về" at bounding box center [63, 248] width 85 height 9
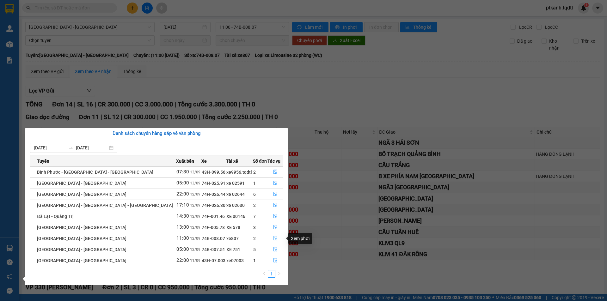
click at [273, 239] on icon "file-done" at bounding box center [275, 238] width 4 height 4
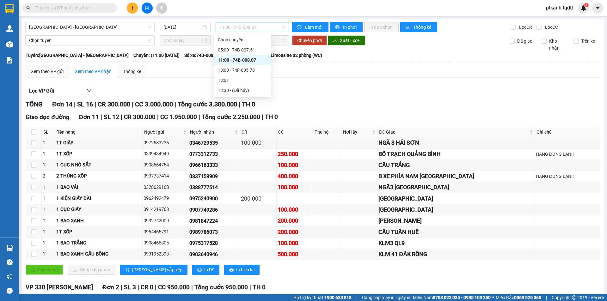
click at [267, 27] on span "11:00 - 74B-008.07" at bounding box center [252, 26] width 66 height 9
click at [250, 70] on div "13:00 - 74F-005.78" at bounding box center [242, 70] width 49 height 7
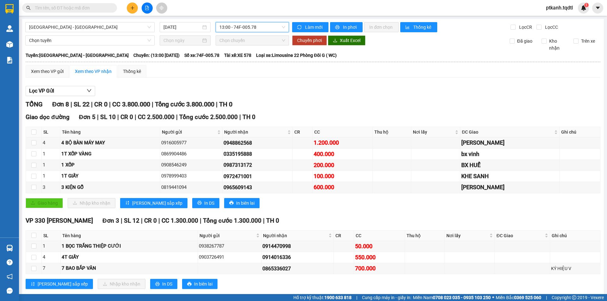
click at [269, 29] on span "13:00 - 74F-005.78" at bounding box center [252, 26] width 66 height 9
click at [256, 60] on div "11:00 - 74B-008.07" at bounding box center [242, 60] width 49 height 7
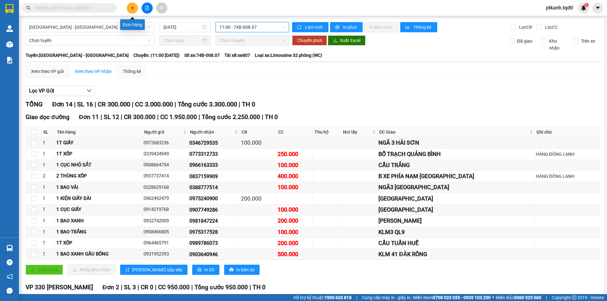
click at [131, 10] on button at bounding box center [132, 8] width 11 height 11
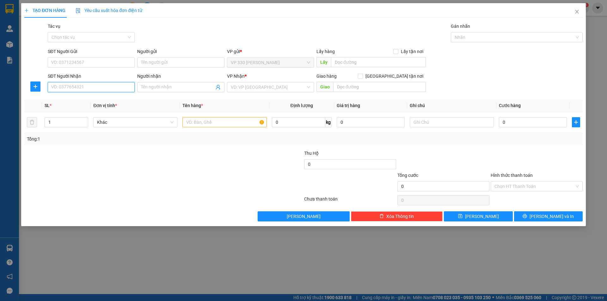
click at [96, 85] on input "SĐT Người Nhận" at bounding box center [91, 87] width 87 height 10
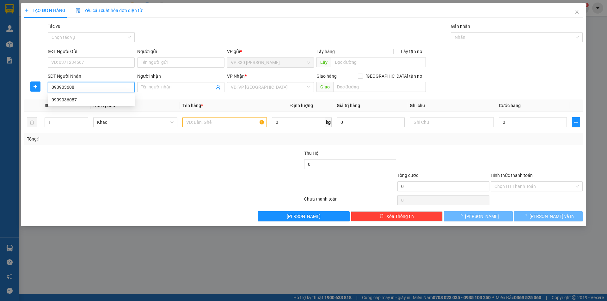
type input "0909036087"
click at [77, 100] on div "0909036087" at bounding box center [91, 99] width 79 height 7
type input "150.000"
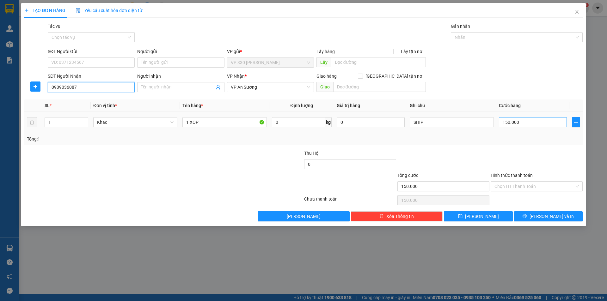
type input "0909036087"
click at [523, 119] on input "150.000" at bounding box center [533, 122] width 68 height 10
type input "1"
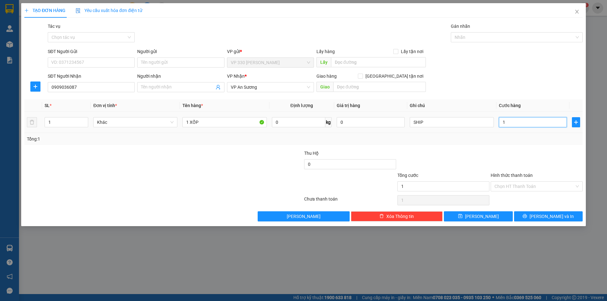
type input "10"
type input "100"
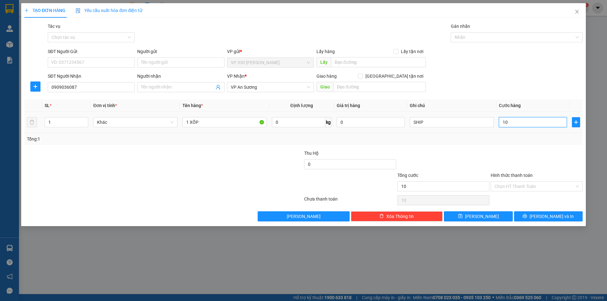
type input "100"
type input "1.000"
type input "10.000"
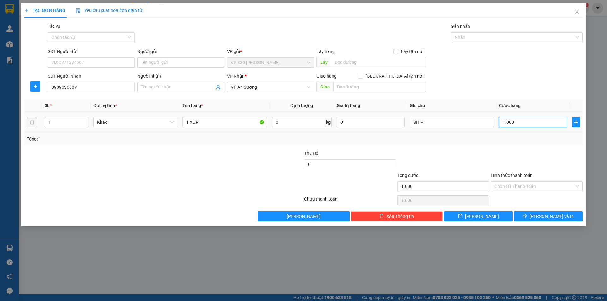
type input "10.000"
click at [546, 216] on span "Lưu và In" at bounding box center [551, 216] width 44 height 7
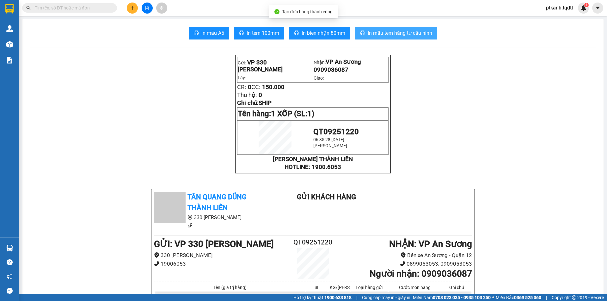
click at [395, 33] on span "In mẫu tem hàng tự cấu hình" at bounding box center [400, 33] width 64 height 8
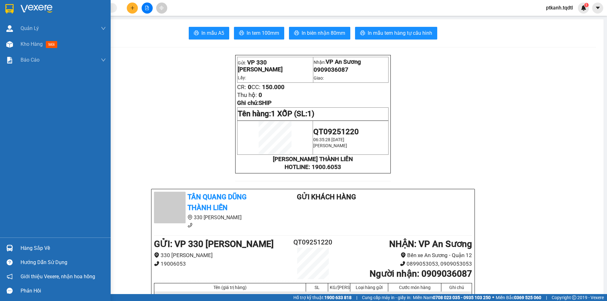
click at [20, 248] on div "Hàng sắp về" at bounding box center [55, 248] width 111 height 14
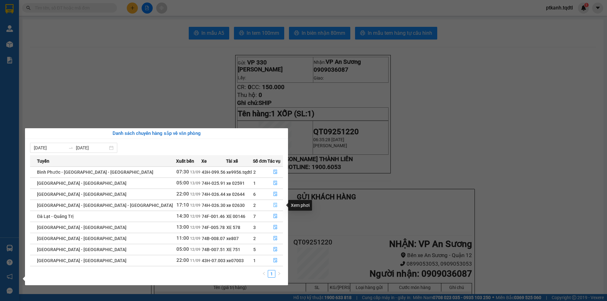
click at [273, 203] on icon "file-done" at bounding box center [275, 205] width 4 height 4
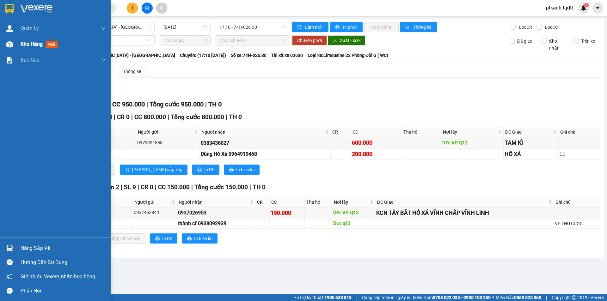
click at [20, 45] on div "Kho hàng mới" at bounding box center [55, 44] width 111 height 16
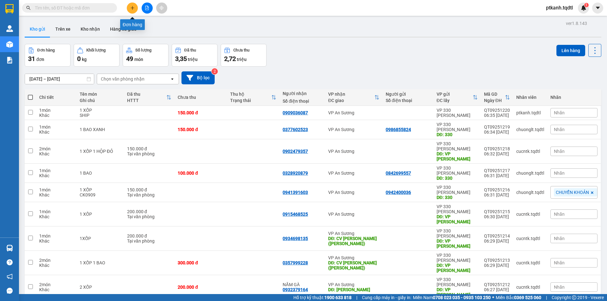
click at [132, 8] on icon "plus" at bounding box center [132, 8] width 4 height 4
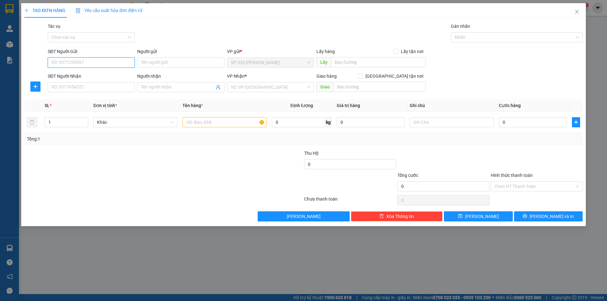
click at [87, 64] on input "SĐT Người Gửi" at bounding box center [91, 63] width 87 height 10
click at [103, 88] on input "SĐT Người Nhận" at bounding box center [91, 87] width 87 height 10
click at [95, 88] on input "SĐT Người Nhận" at bounding box center [91, 87] width 87 height 10
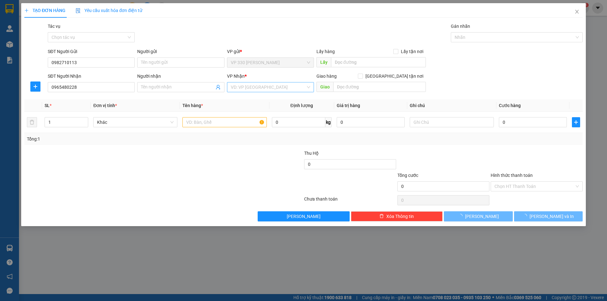
click at [256, 88] on input "search" at bounding box center [268, 86] width 75 height 9
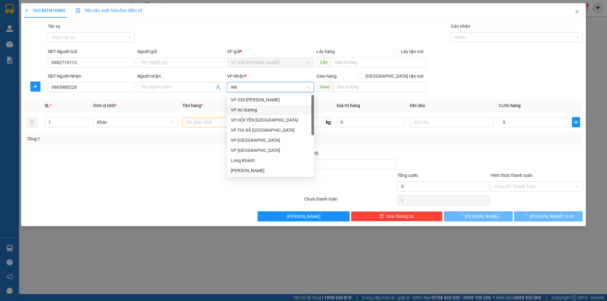
drag, startPoint x: 248, startPoint y: 108, endPoint x: 296, endPoint y: 101, distance: 47.7
click at [248, 108] on div "VP An Sương" at bounding box center [270, 110] width 79 height 7
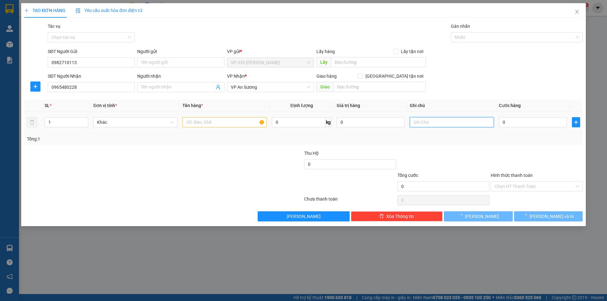
click at [424, 123] on input "text" at bounding box center [452, 122] width 84 height 10
click at [206, 124] on input "text" at bounding box center [224, 122] width 84 height 10
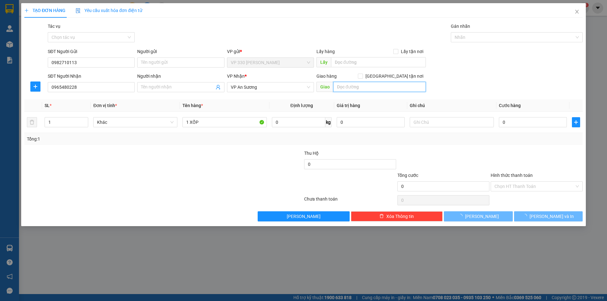
click at [347, 87] on input "text" at bounding box center [379, 87] width 93 height 10
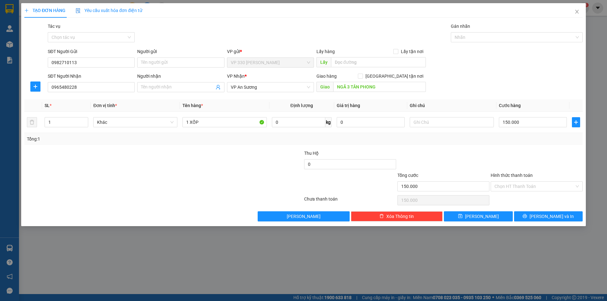
click at [515, 176] on label "Hình thức thanh toán" at bounding box center [512, 175] width 42 height 5
click at [515, 182] on input "Hình thức thanh toán" at bounding box center [534, 186] width 80 height 9
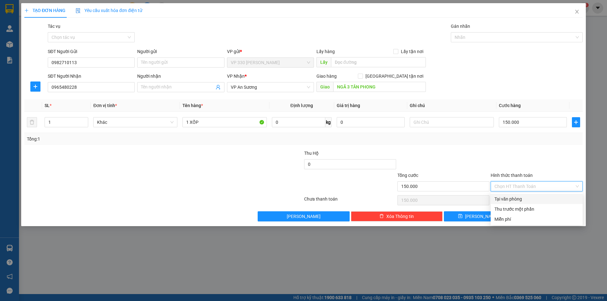
click at [509, 199] on div "Tại văn phòng" at bounding box center [536, 199] width 84 height 7
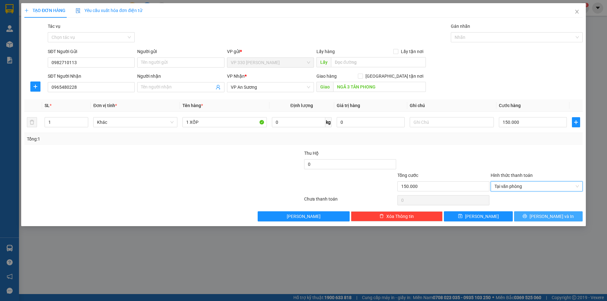
click at [549, 216] on span "Lưu và In" at bounding box center [551, 216] width 44 height 7
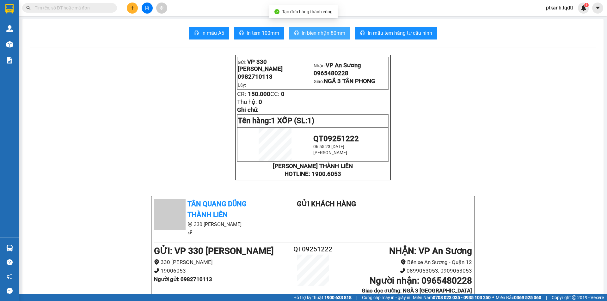
click at [315, 34] on span "In biên nhận 80mm" at bounding box center [324, 33] width 44 height 8
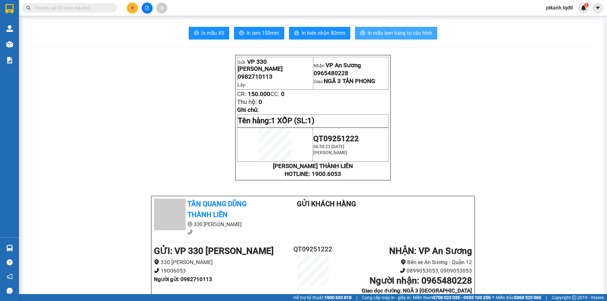
click at [396, 33] on span "In mẫu tem hàng tự cấu hình" at bounding box center [400, 33] width 64 height 8
click at [106, 9] on input "text" at bounding box center [72, 7] width 75 height 7
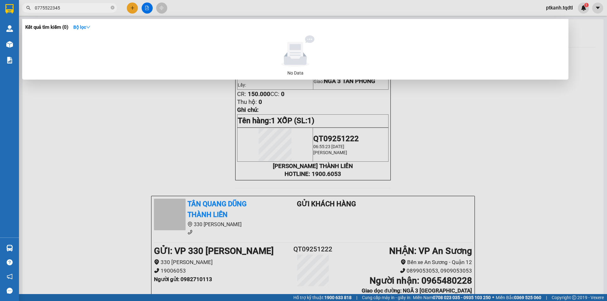
click at [69, 9] on input "0775522345" at bounding box center [72, 7] width 75 height 7
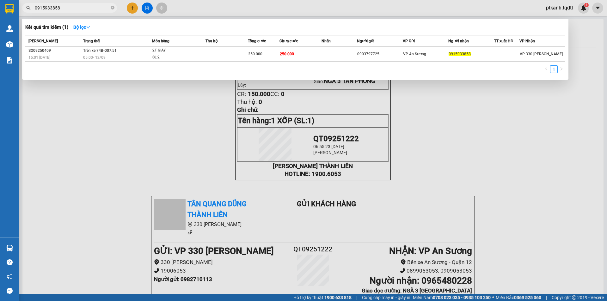
click at [131, 8] on div at bounding box center [303, 150] width 607 height 301
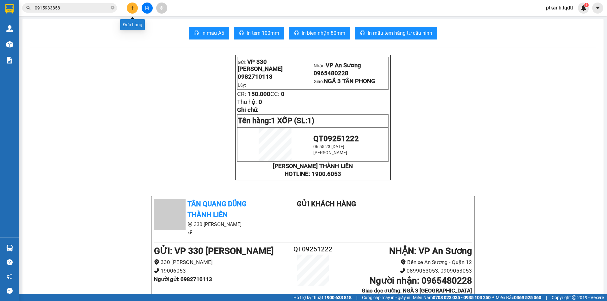
click at [131, 8] on icon "plus" at bounding box center [132, 8] width 4 height 4
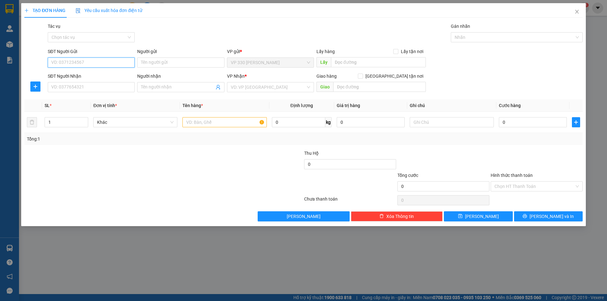
click at [107, 62] on input "SĐT Người Gửi" at bounding box center [91, 63] width 87 height 10
click at [109, 88] on input "SĐT Người Nhận" at bounding box center [91, 87] width 87 height 10
click at [260, 89] on input "search" at bounding box center [268, 86] width 75 height 9
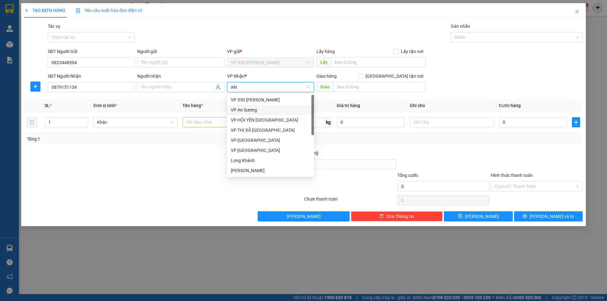
click at [254, 111] on div "VP An Sương" at bounding box center [270, 110] width 79 height 7
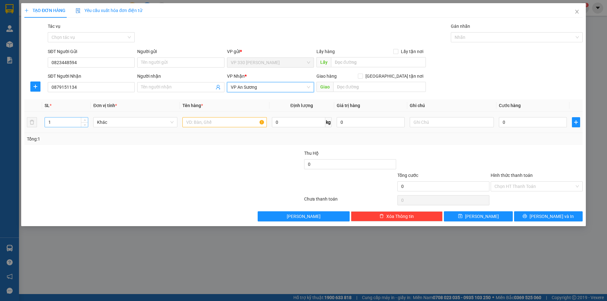
click at [55, 121] on input "1" at bounding box center [66, 122] width 43 height 9
click at [215, 120] on input "text" at bounding box center [224, 122] width 84 height 10
click at [513, 124] on input "0" at bounding box center [533, 122] width 68 height 10
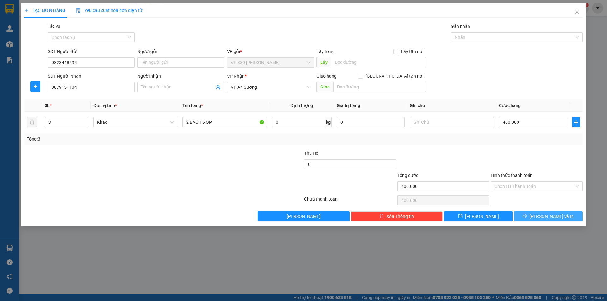
click at [547, 215] on span "Lưu và In" at bounding box center [551, 216] width 44 height 7
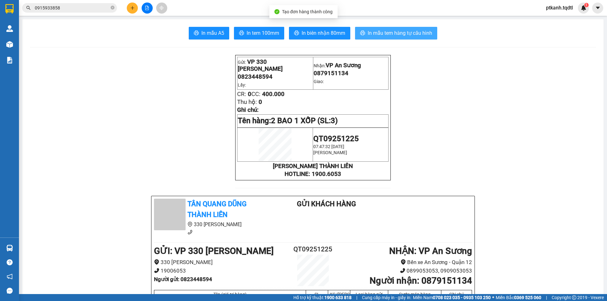
click at [400, 35] on span "In mẫu tem hàng tự cấu hình" at bounding box center [400, 33] width 64 height 8
